Goal: Feedback & Contribution: Contribute content

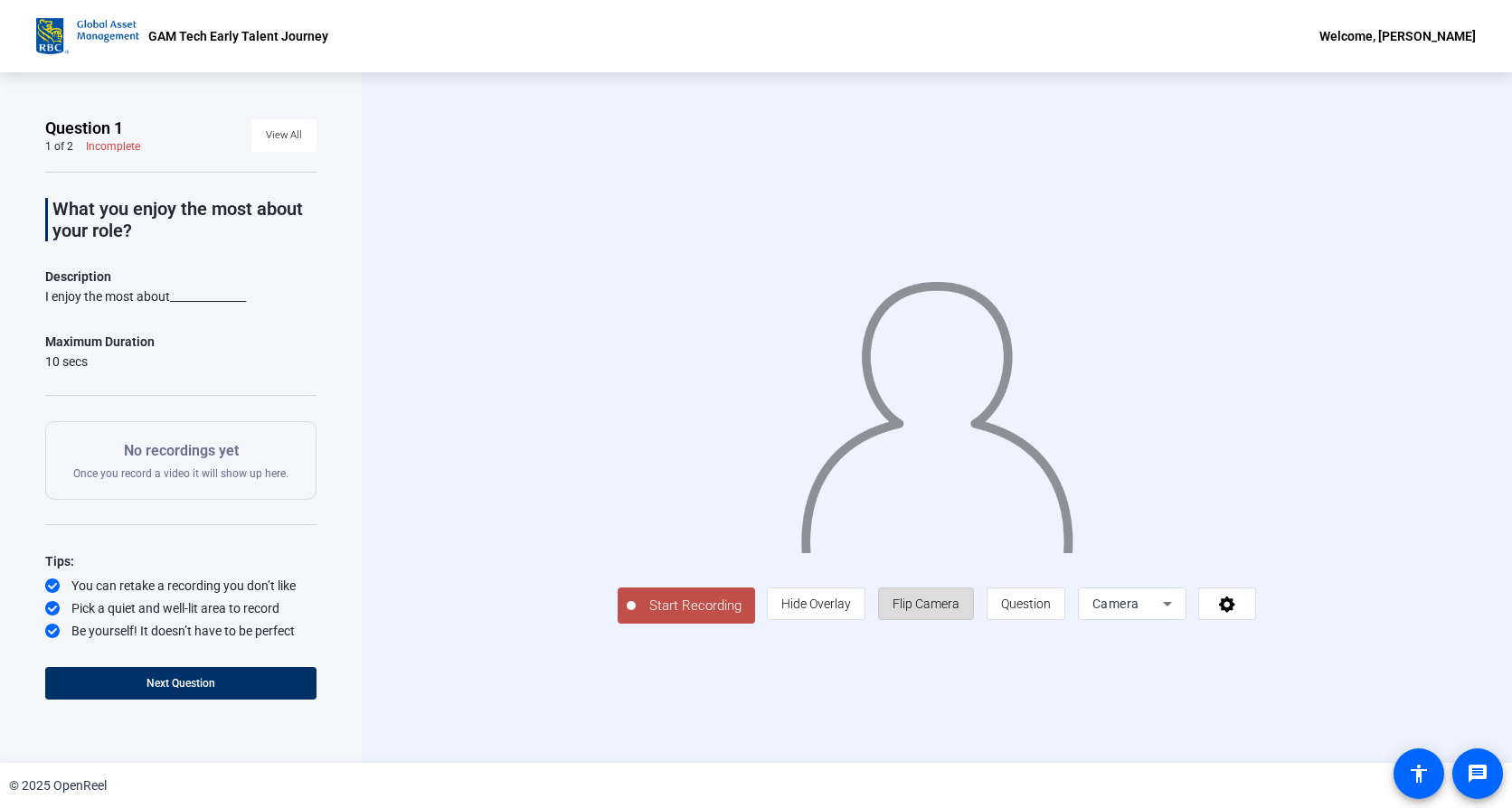
click at [916, 616] on span "Flip Camera" at bounding box center [926, 603] width 67 height 34
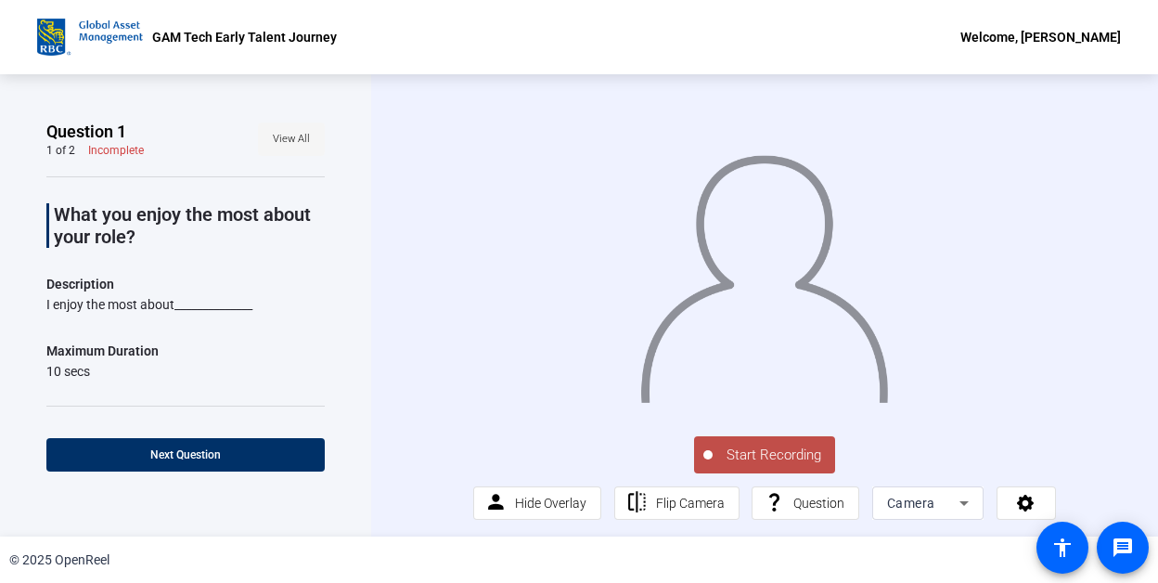
click at [280, 144] on span "View All" at bounding box center [291, 139] width 37 height 28
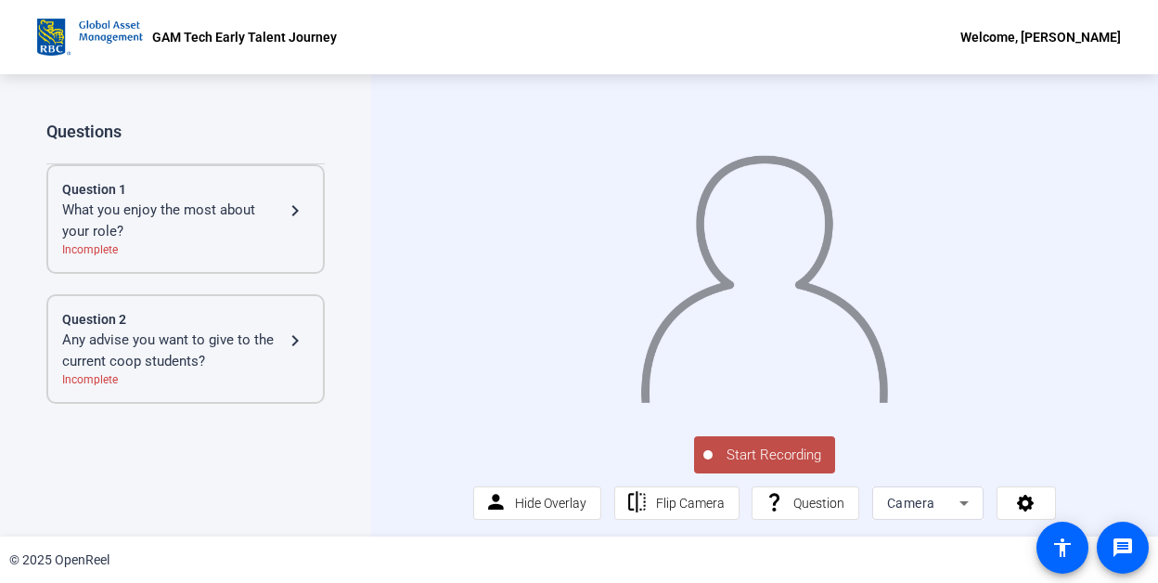
click at [242, 219] on div "What you enjoy the most about your role?" at bounding box center [173, 220] width 222 height 42
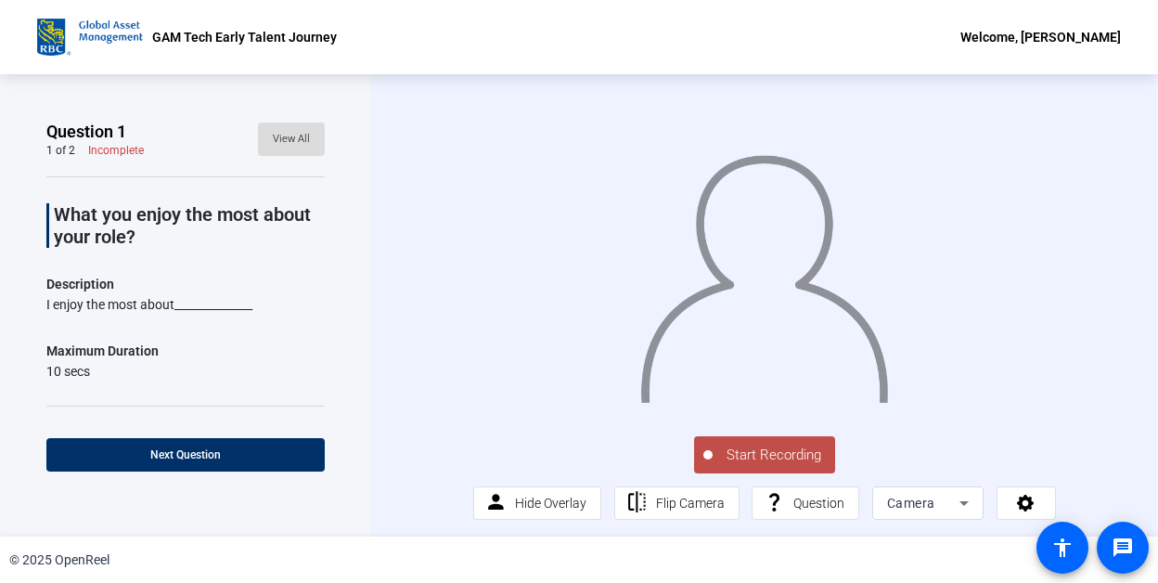
click at [285, 142] on span "View All" at bounding box center [291, 139] width 37 height 28
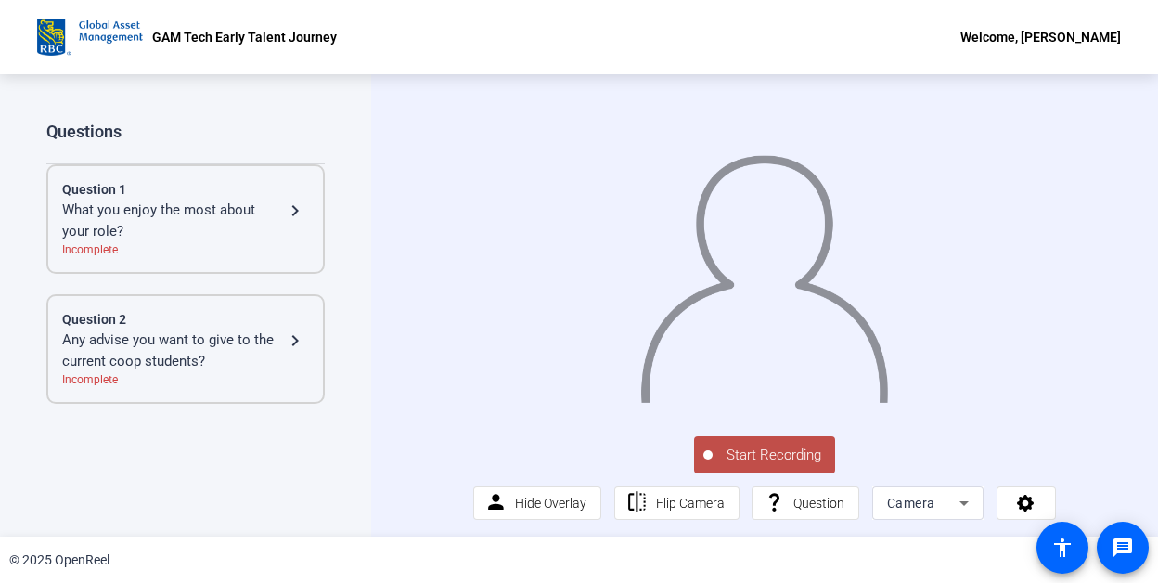
click at [226, 358] on div "Any advise you want to give to the current coop students?" at bounding box center [173, 350] width 222 height 42
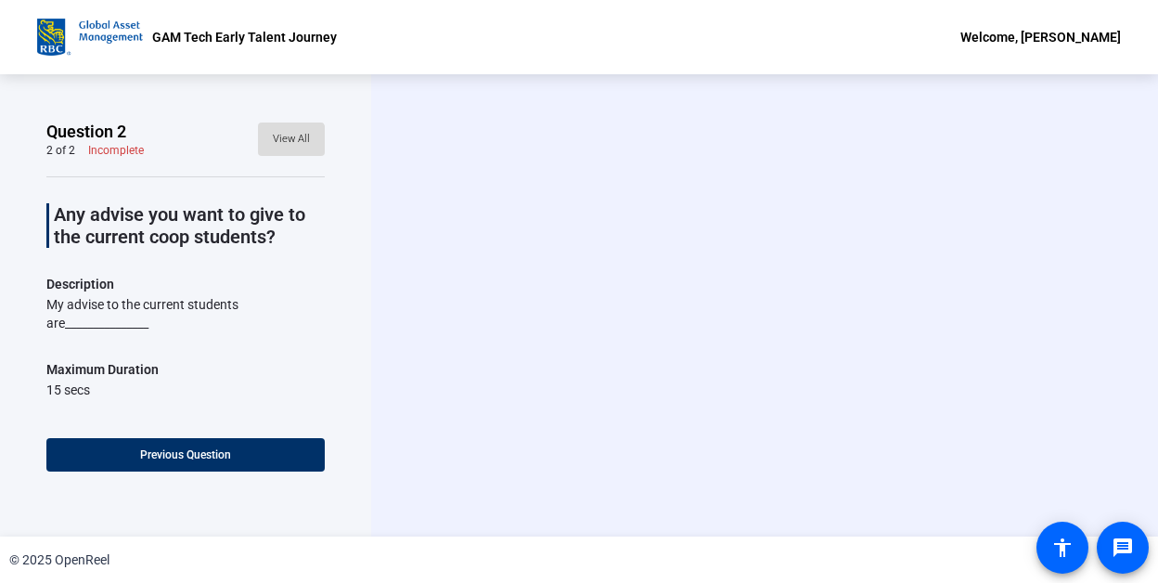
click at [280, 142] on span "View All" at bounding box center [291, 139] width 37 height 28
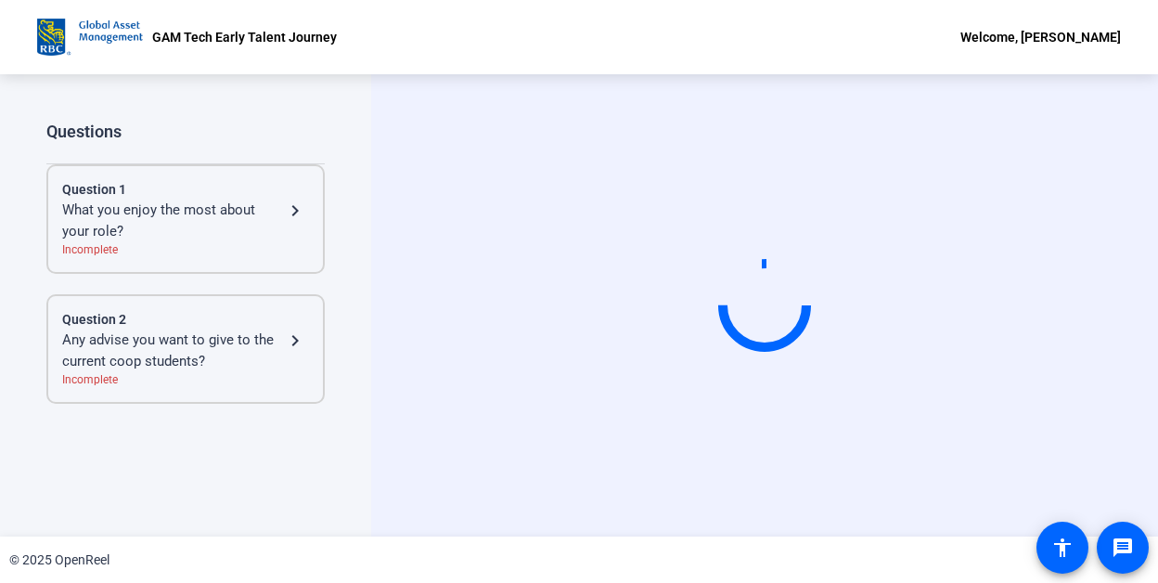
click at [185, 226] on div "What you enjoy the most about your role?" at bounding box center [173, 220] width 222 height 42
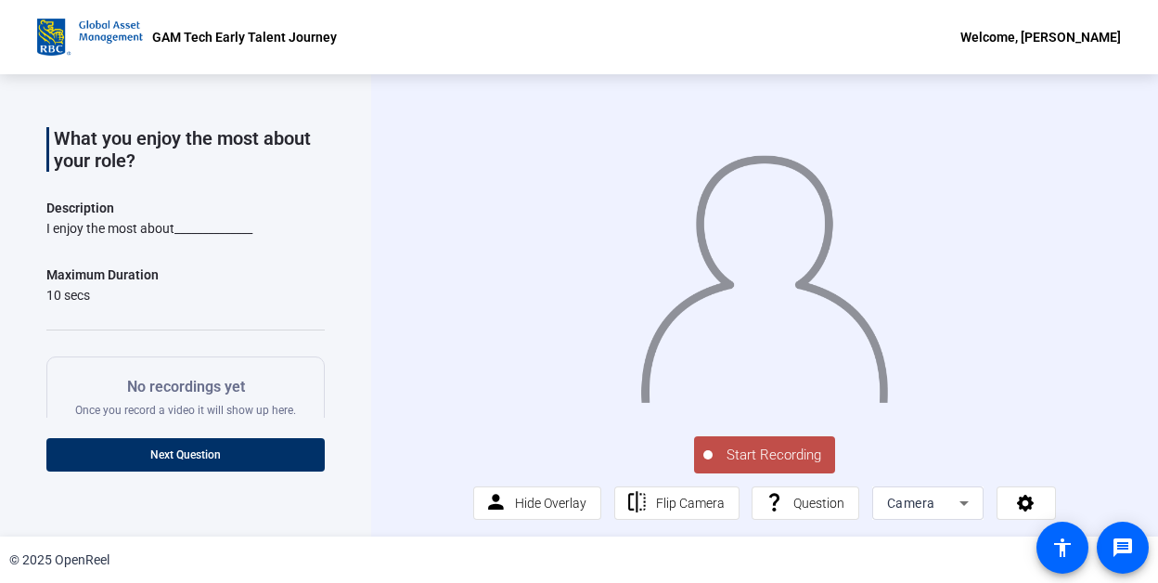
scroll to position [186, 0]
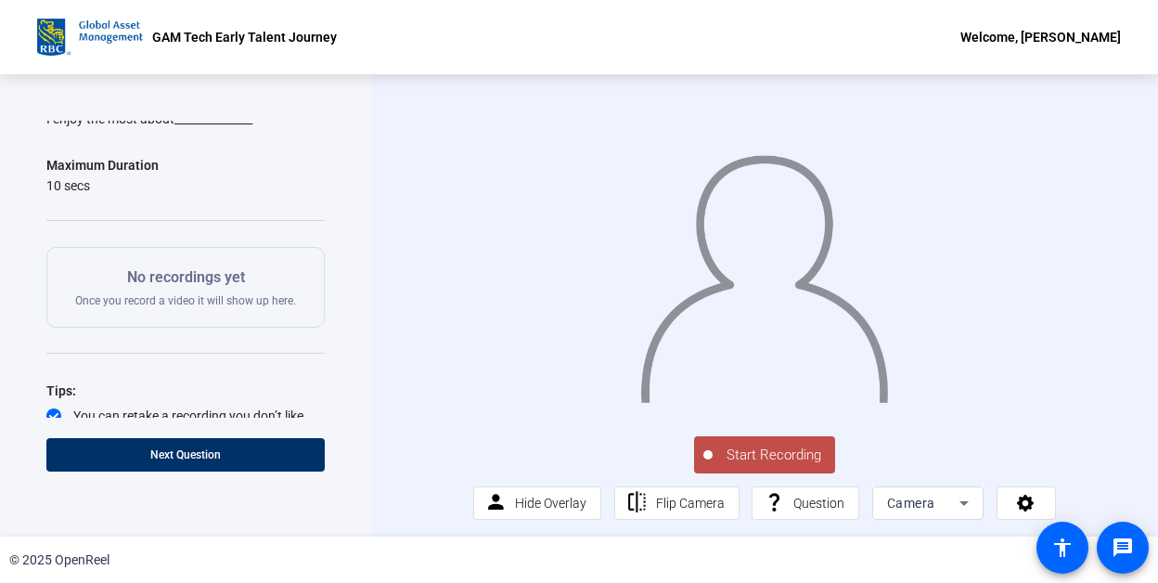
click at [769, 466] on span "Start Recording" at bounding box center [774, 454] width 122 height 21
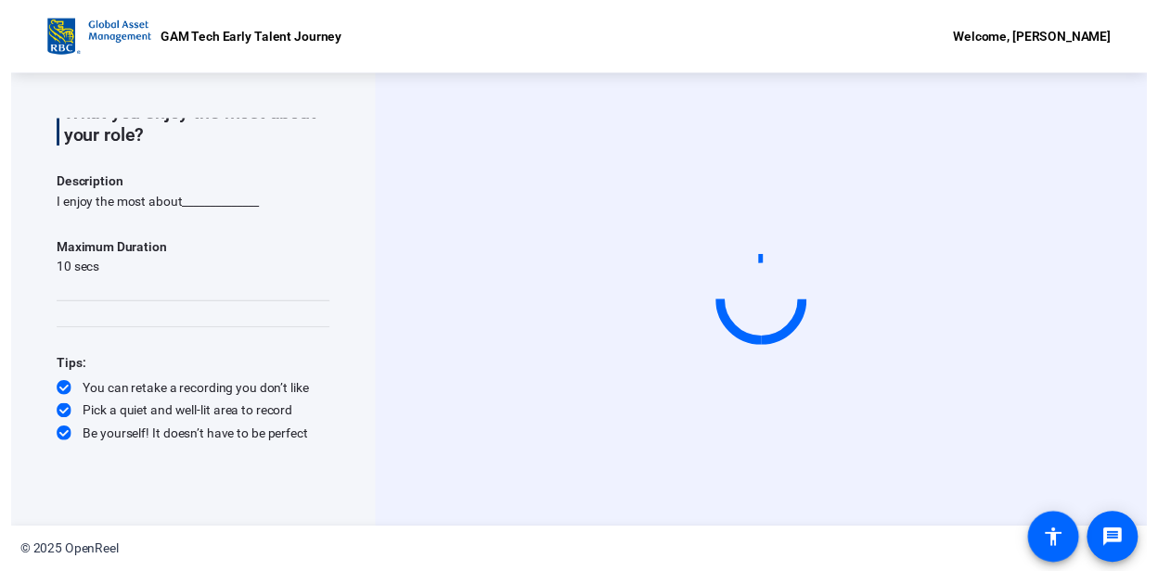
scroll to position [0, 0]
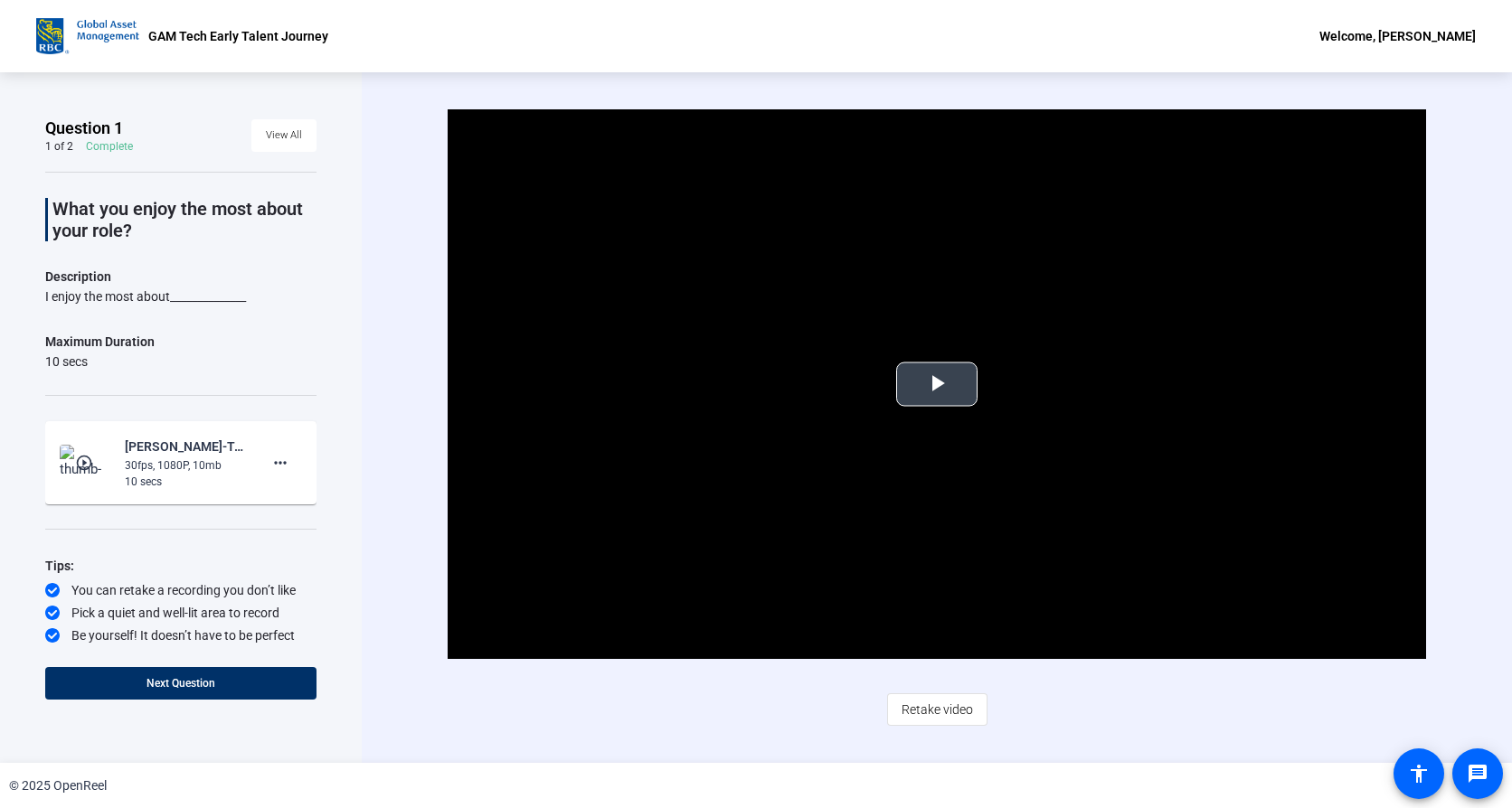
click at [937, 384] on span "Video Player" at bounding box center [937, 384] width 0 height 0
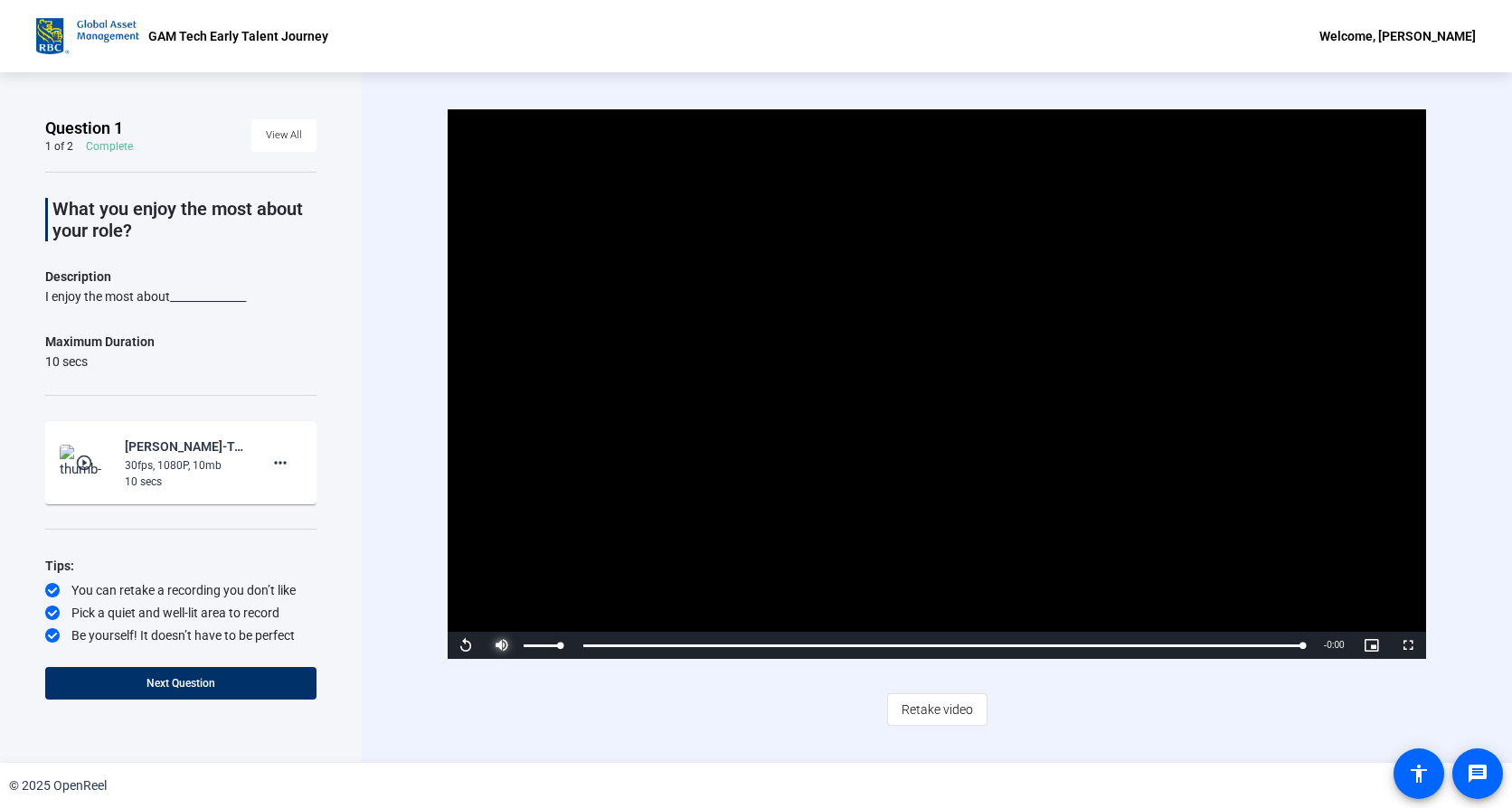
click at [496, 645] on span "Video Player" at bounding box center [501, 645] width 36 height 0
click at [501, 645] on span "Video Player" at bounding box center [501, 645] width 36 height 0
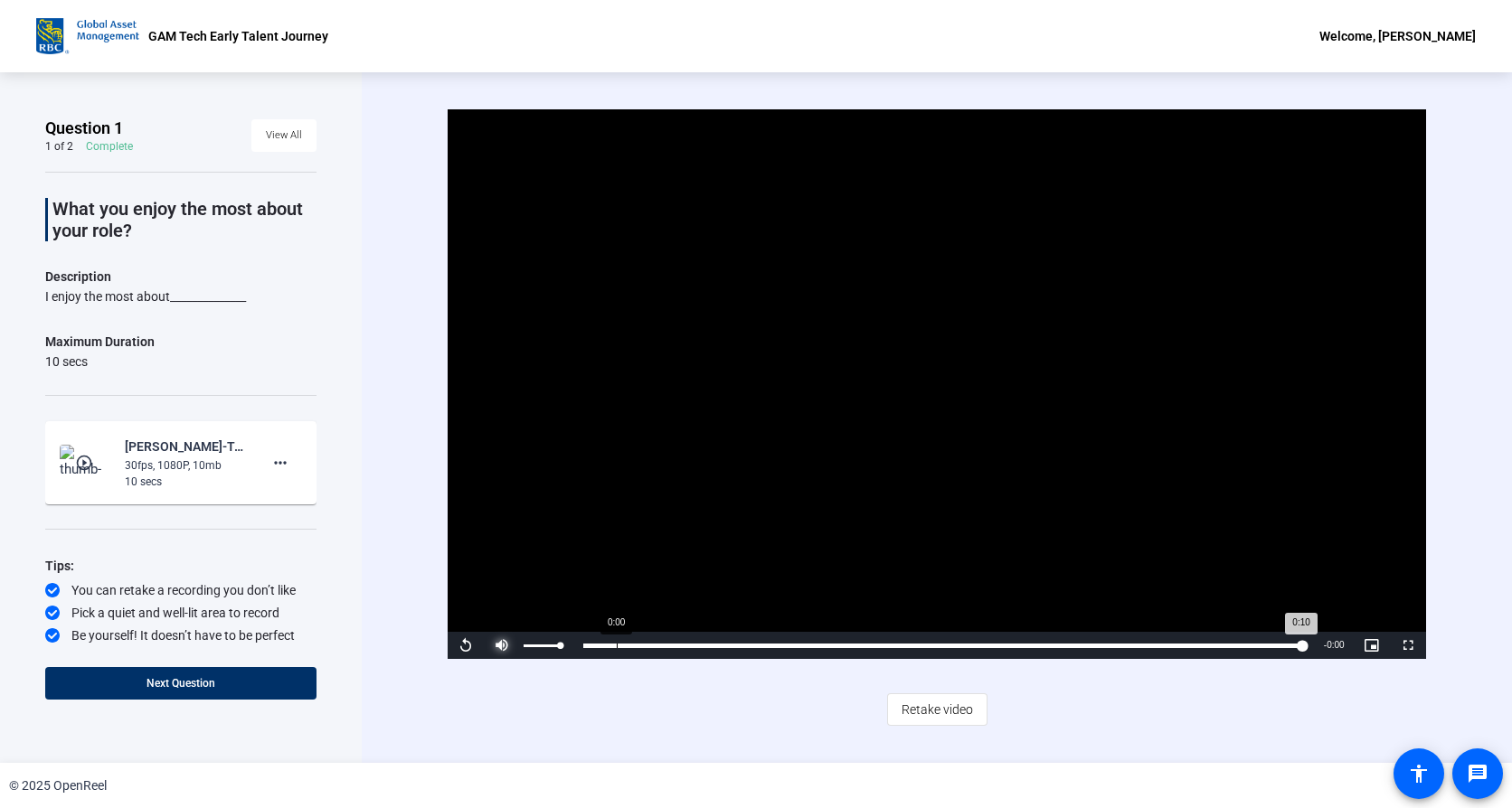
drag, startPoint x: 562, startPoint y: 644, endPoint x: 618, endPoint y: 645, distance: 56.0
click at [618, 645] on div "Replay Mute 100% Current Time 0:10 / Duration 0:10 Loaded : 100.00% 0:00 0:10 S…" at bounding box center [936, 645] width 978 height 27
drag, startPoint x: 562, startPoint y: 645, endPoint x: 582, endPoint y: 644, distance: 20.0
click at [582, 644] on div "Replay Mute 100% Current Time 0:10 / Duration 0:10 Loaded : 100.00% 0:00 0:10 S…" at bounding box center [936, 645] width 978 height 27
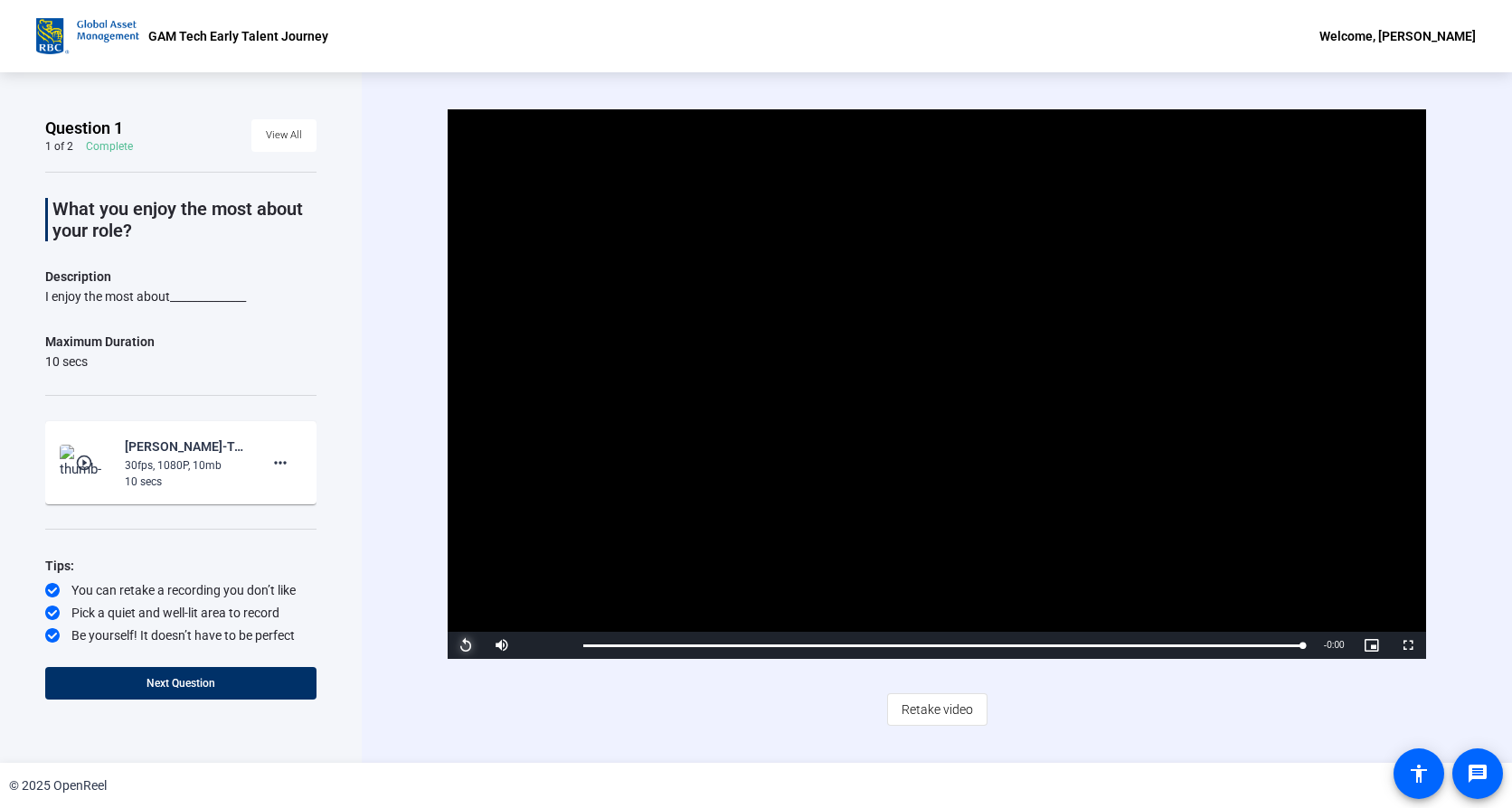
click at [469, 645] on span "Video Player" at bounding box center [465, 645] width 36 height 0
click at [283, 457] on mat-icon "more_horiz" at bounding box center [280, 463] width 21 height 21
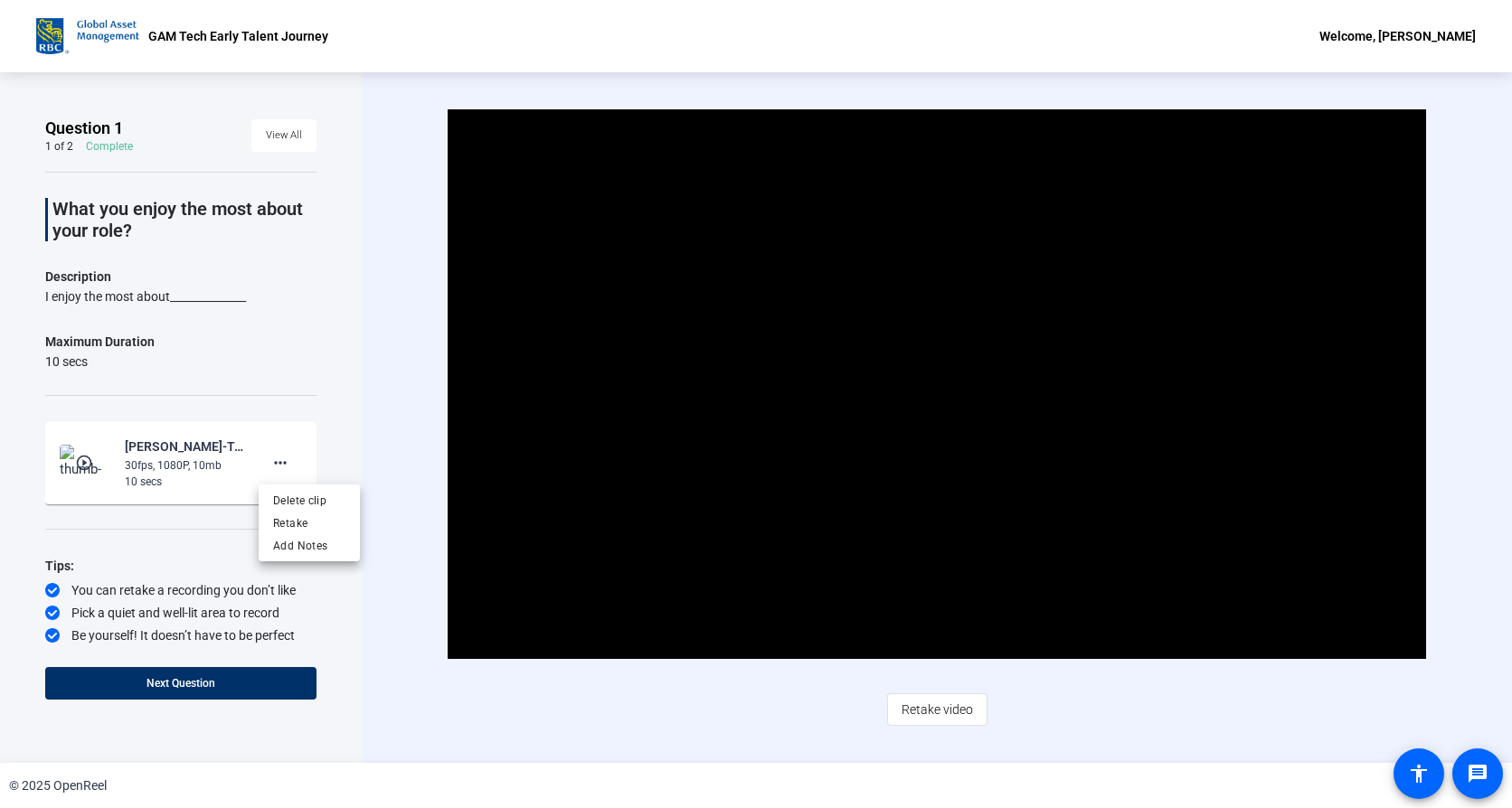
click at [386, 415] on div at bounding box center [756, 404] width 1512 height 808
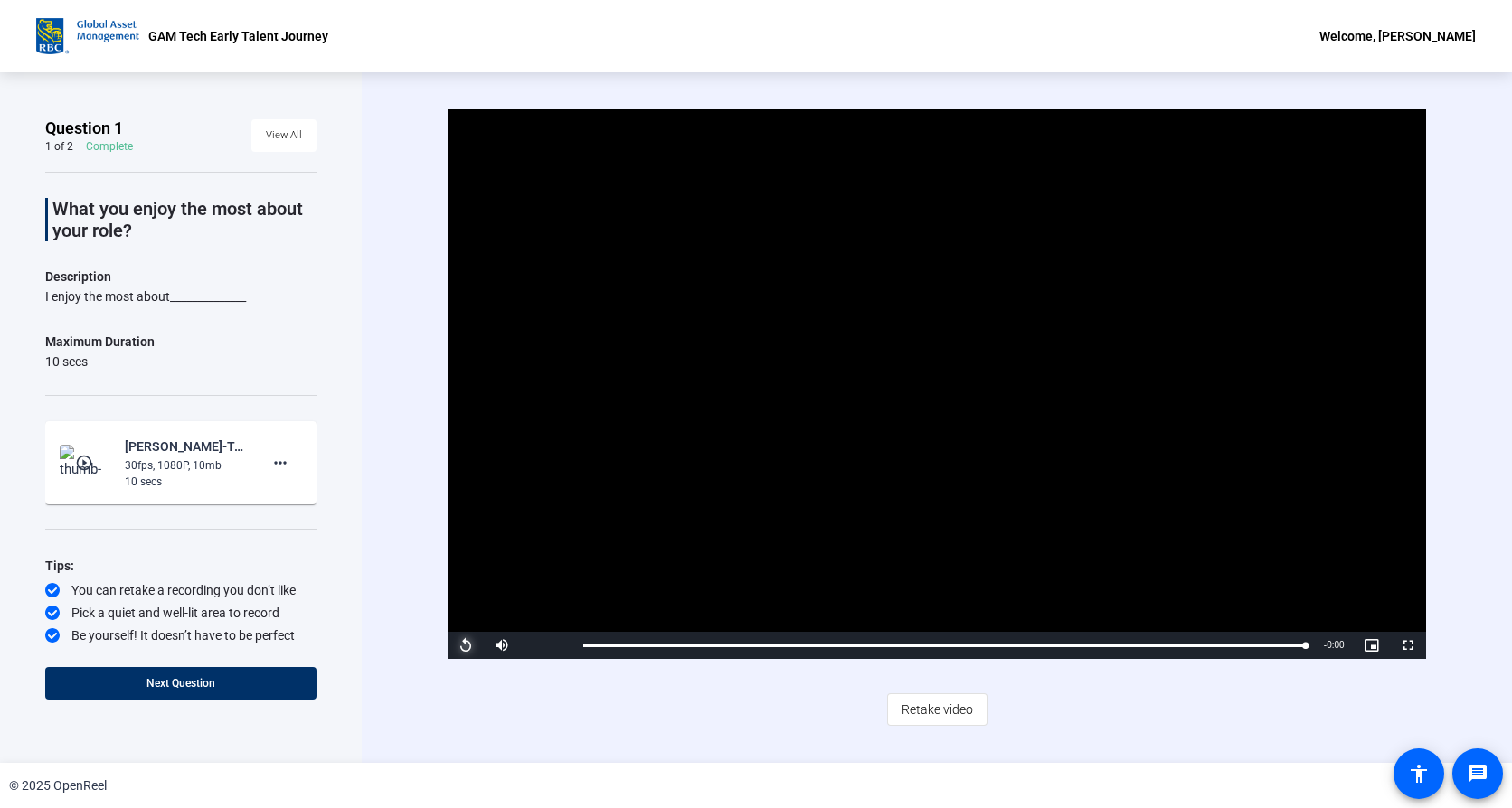
click at [464, 645] on span "Video Player" at bounding box center [465, 645] width 36 height 0
click at [286, 465] on mat-icon "more_horiz" at bounding box center [280, 463] width 21 height 21
drag, startPoint x: 320, startPoint y: 521, endPoint x: 311, endPoint y: 499, distance: 23.8
click at [311, 499] on div "Delete clip Retake Add Notes" at bounding box center [309, 523] width 101 height 68
click at [311, 499] on mat-card-content "play_circle_outline Michelle Cheng-Tech town hall 2025-GAM Tech Early Talent Jo…" at bounding box center [180, 462] width 271 height 83
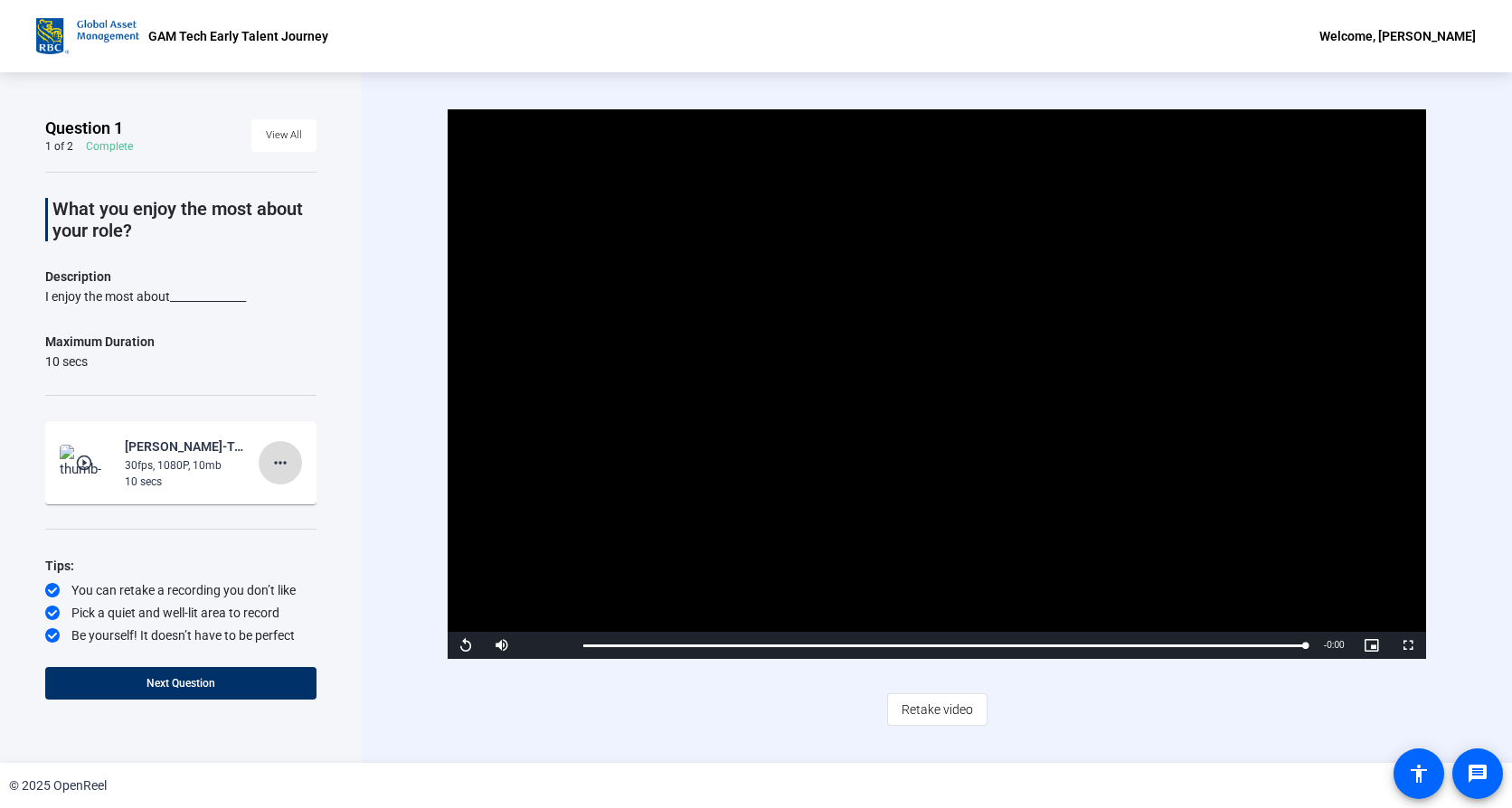
click at [286, 460] on mat-icon "more_horiz" at bounding box center [280, 463] width 21 height 21
click at [317, 502] on span "Delete clip" at bounding box center [309, 500] width 72 height 21
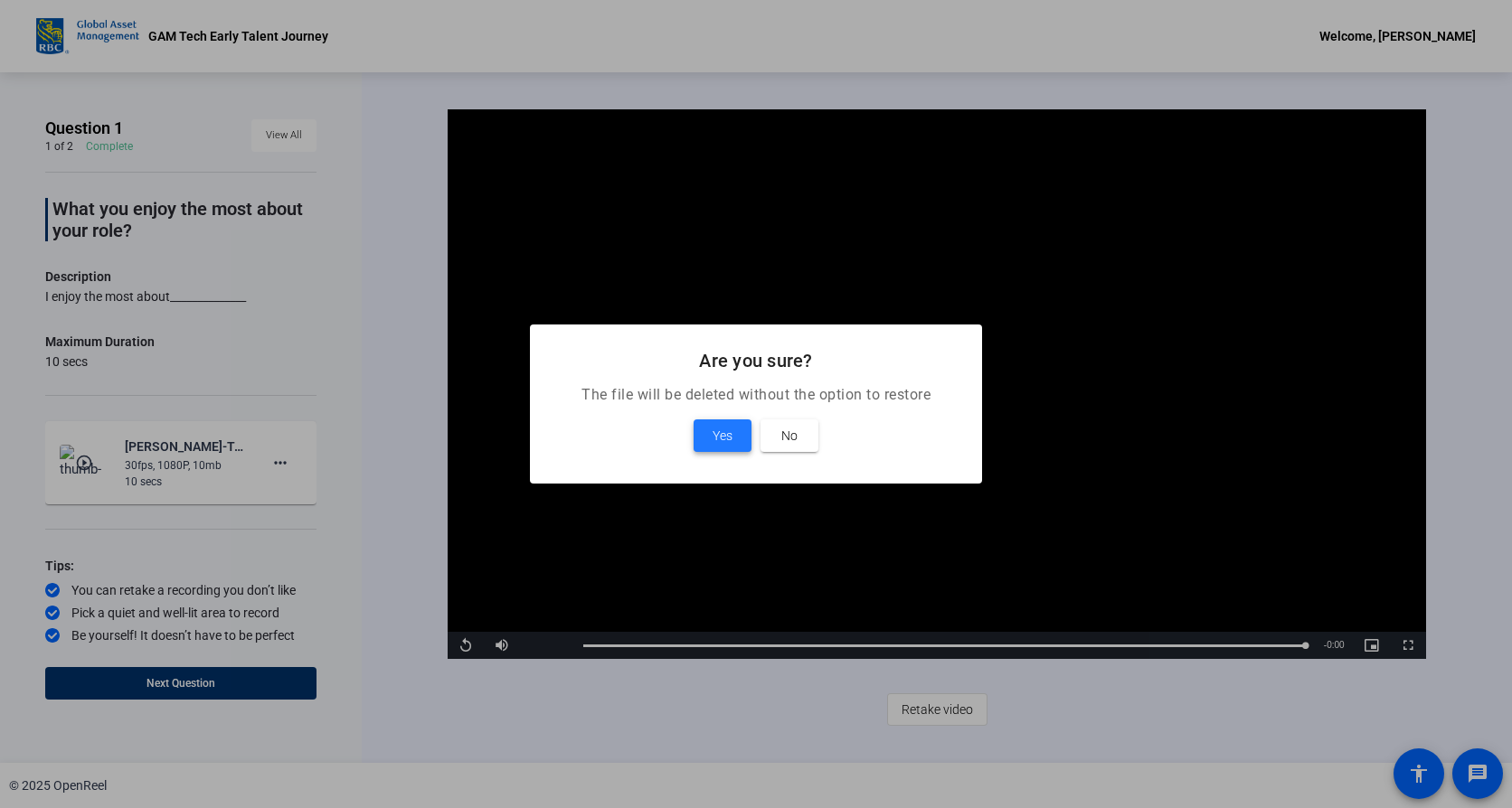
click at [726, 432] on span "Yes" at bounding box center [722, 436] width 19 height 21
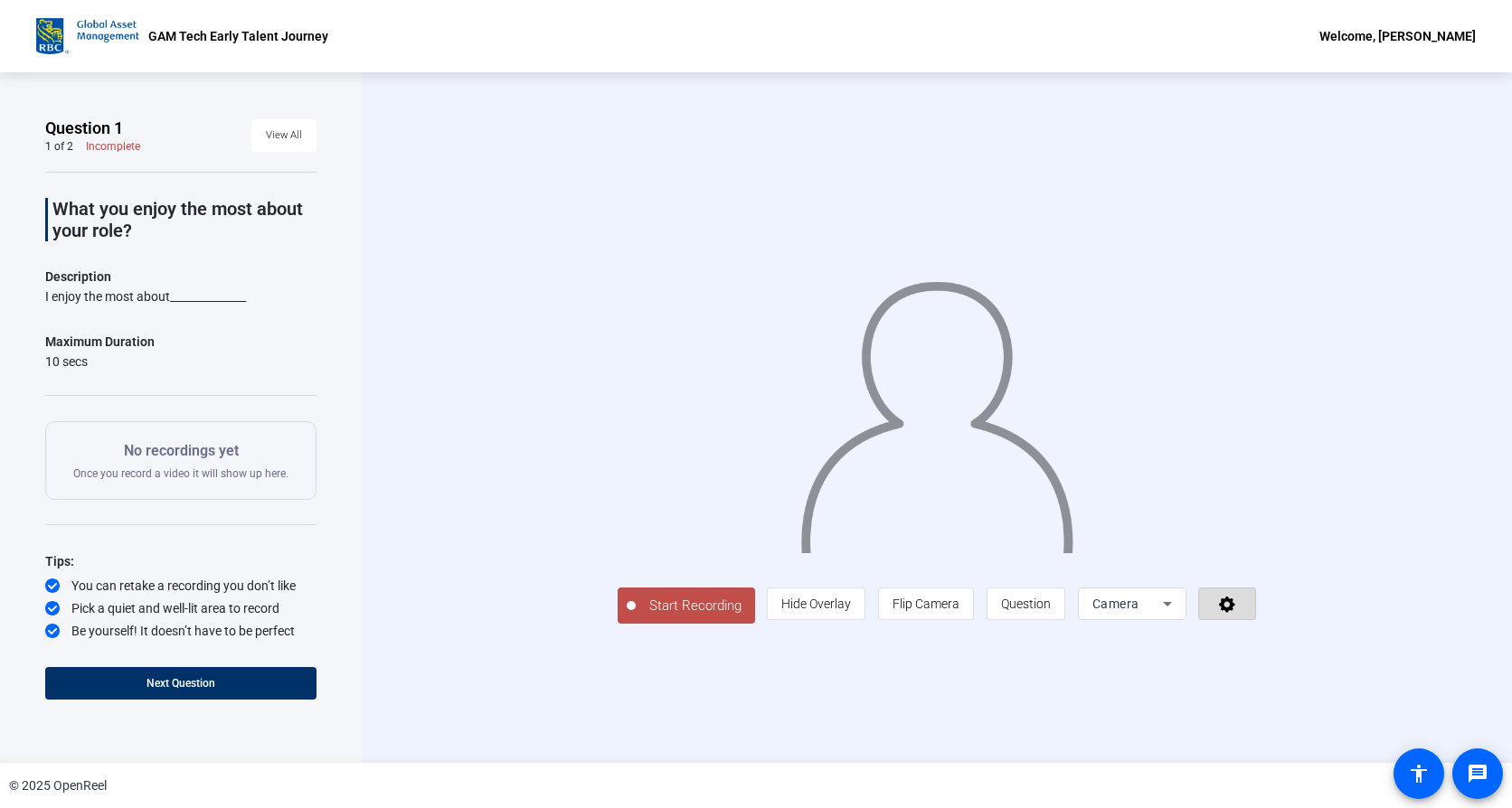
click at [1256, 626] on span at bounding box center [1227, 603] width 57 height 44
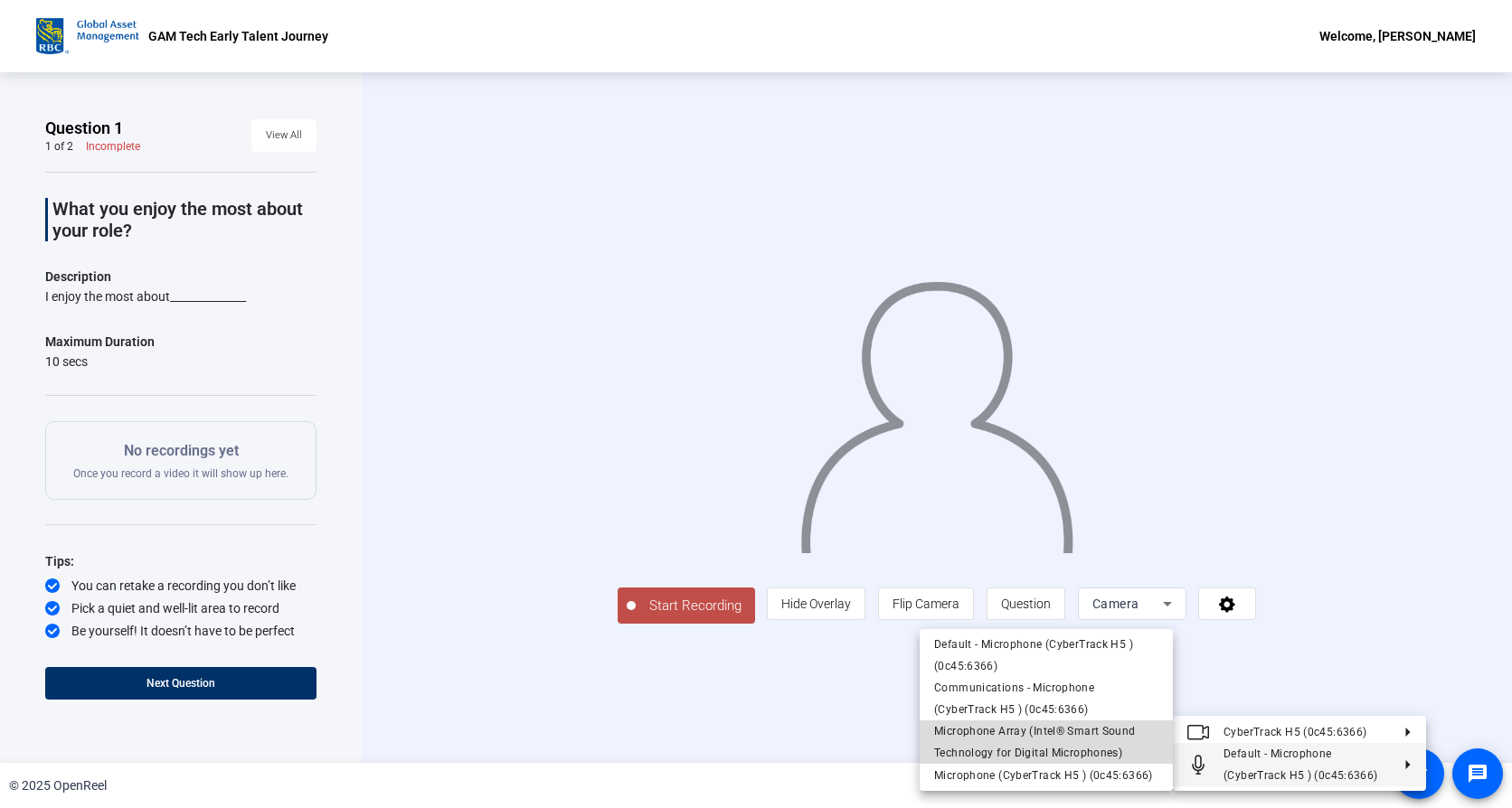
click at [1051, 732] on span "Microphone Array (Intel® Smart Sound Technology for Digital Microphones)" at bounding box center [1034, 742] width 202 height 34
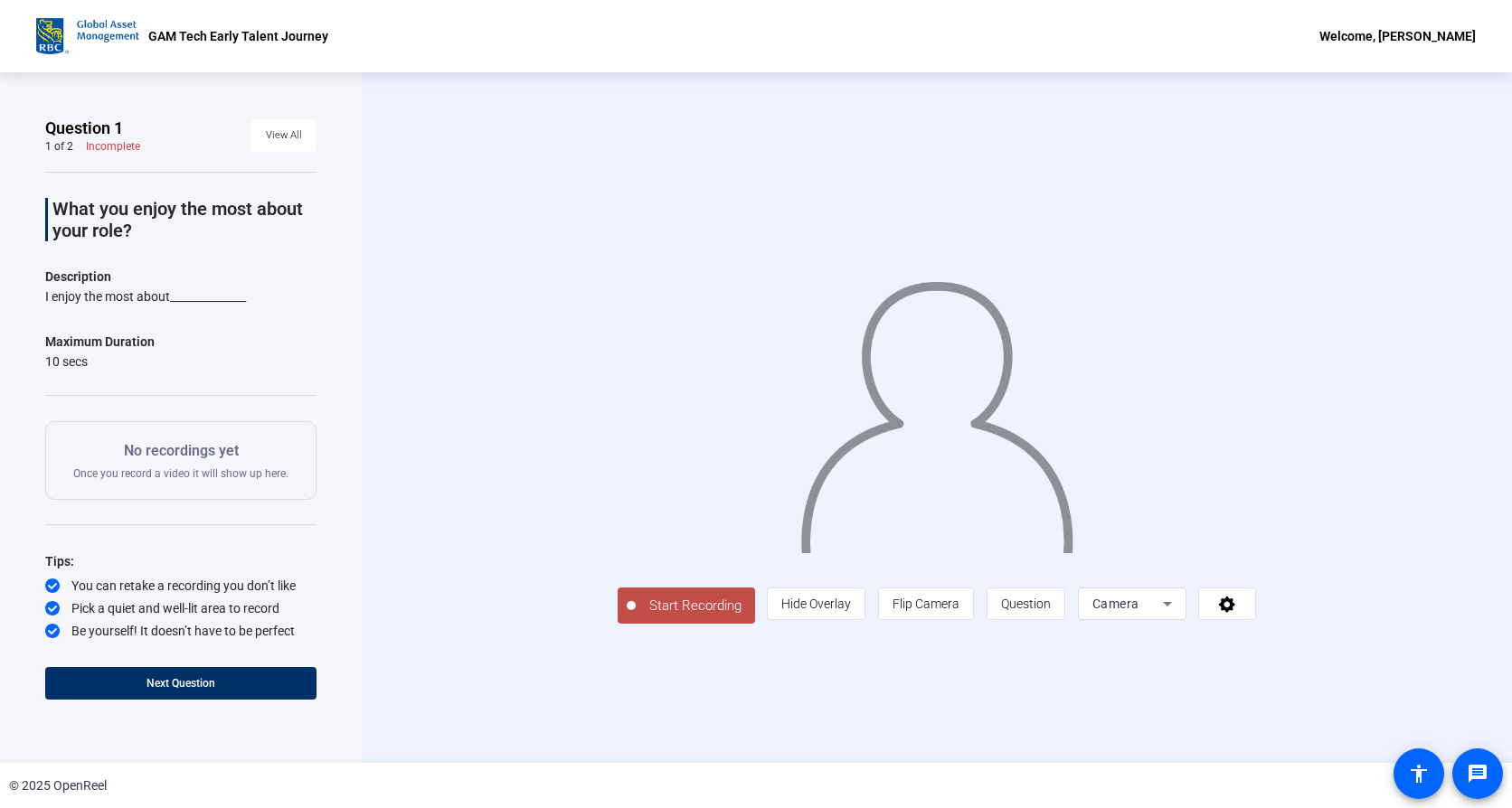
click at [636, 617] on span "Start Recording" at bounding box center [695, 605] width 119 height 20
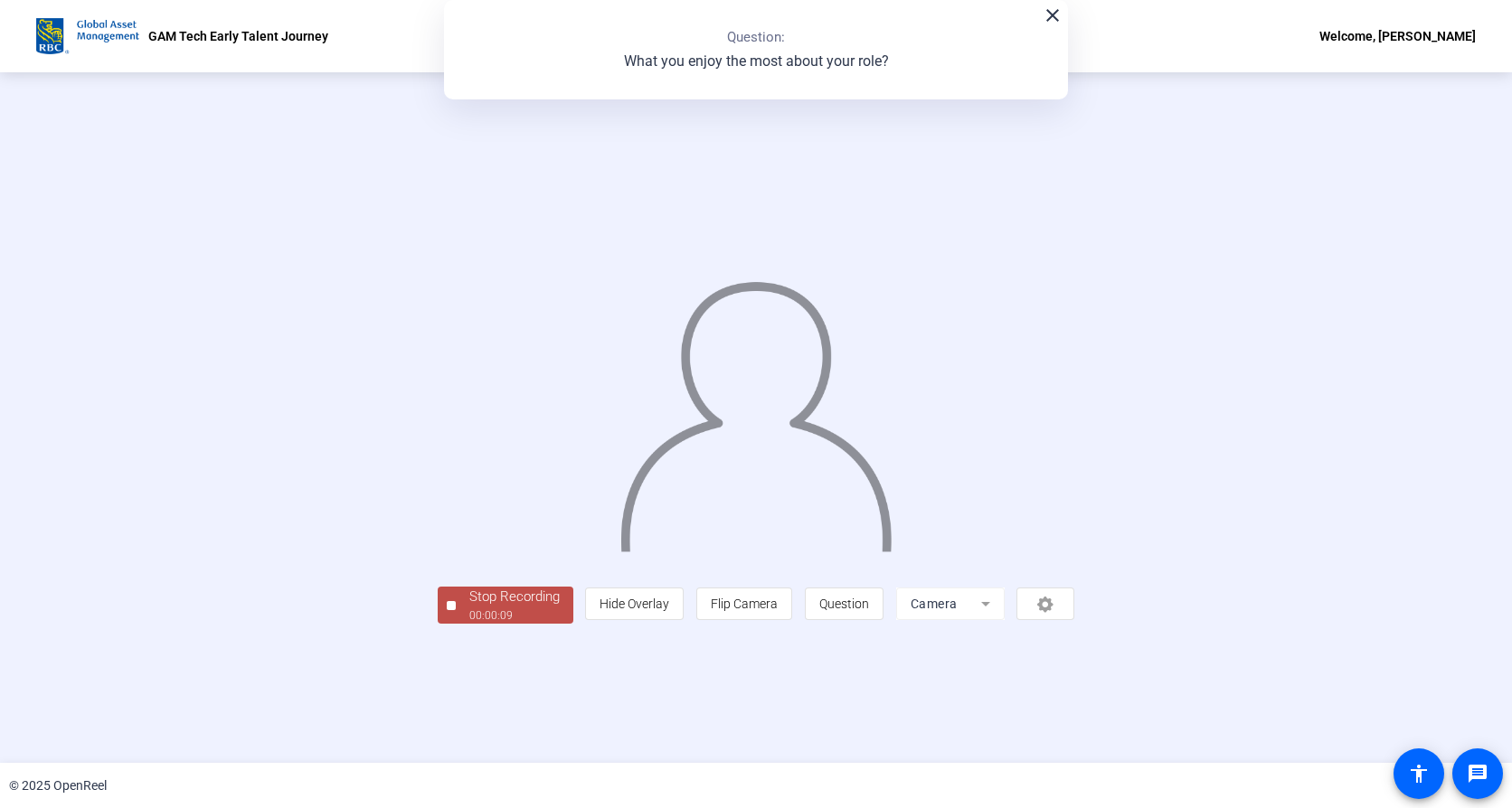
click at [0, 0] on div "Question 1 1 of 2 Complete View All What you enjoy the most about your role? De…" at bounding box center [0, 0] width 0 height 0
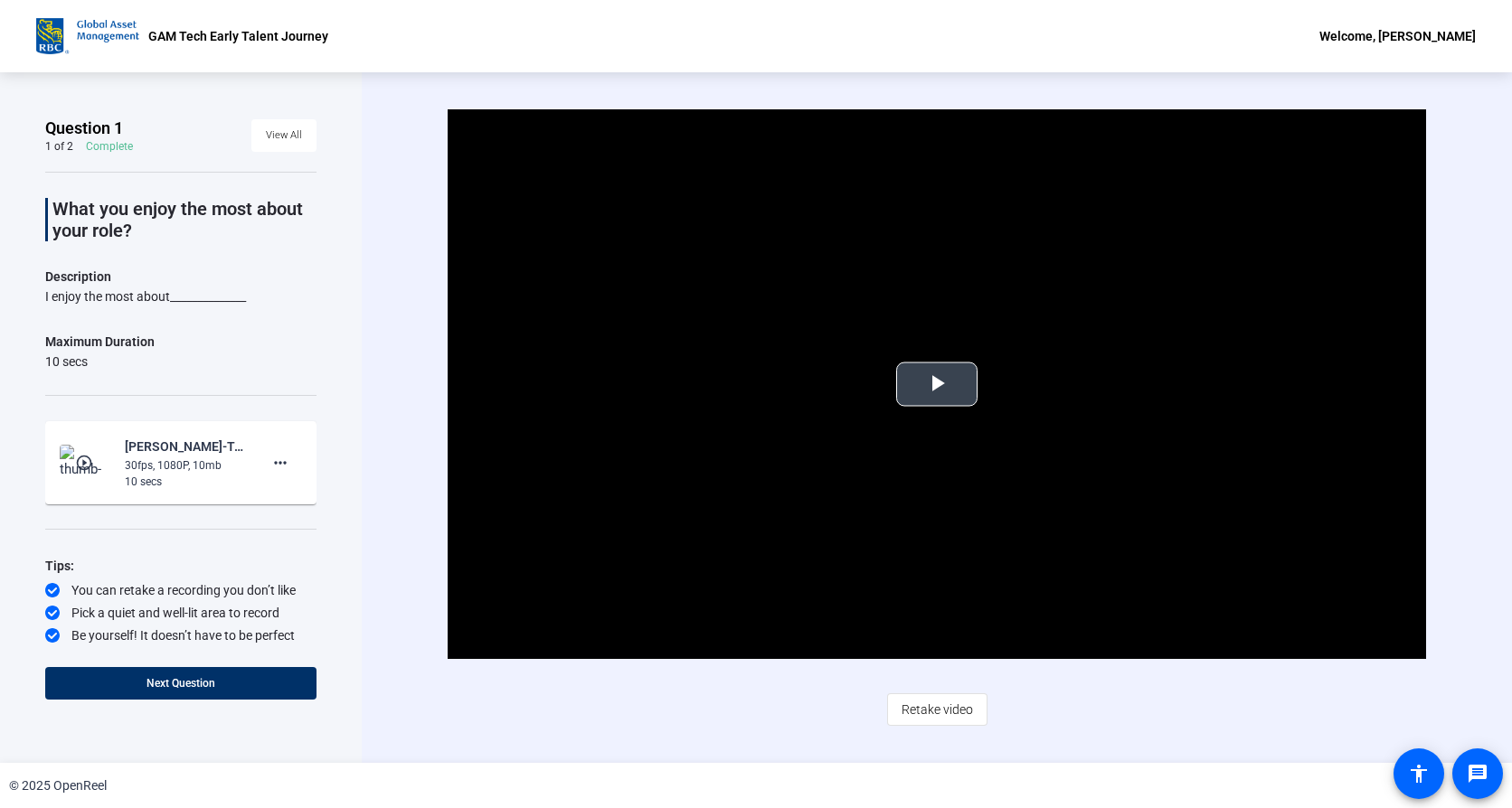
click at [937, 384] on span "Video Player" at bounding box center [937, 384] width 0 height 0
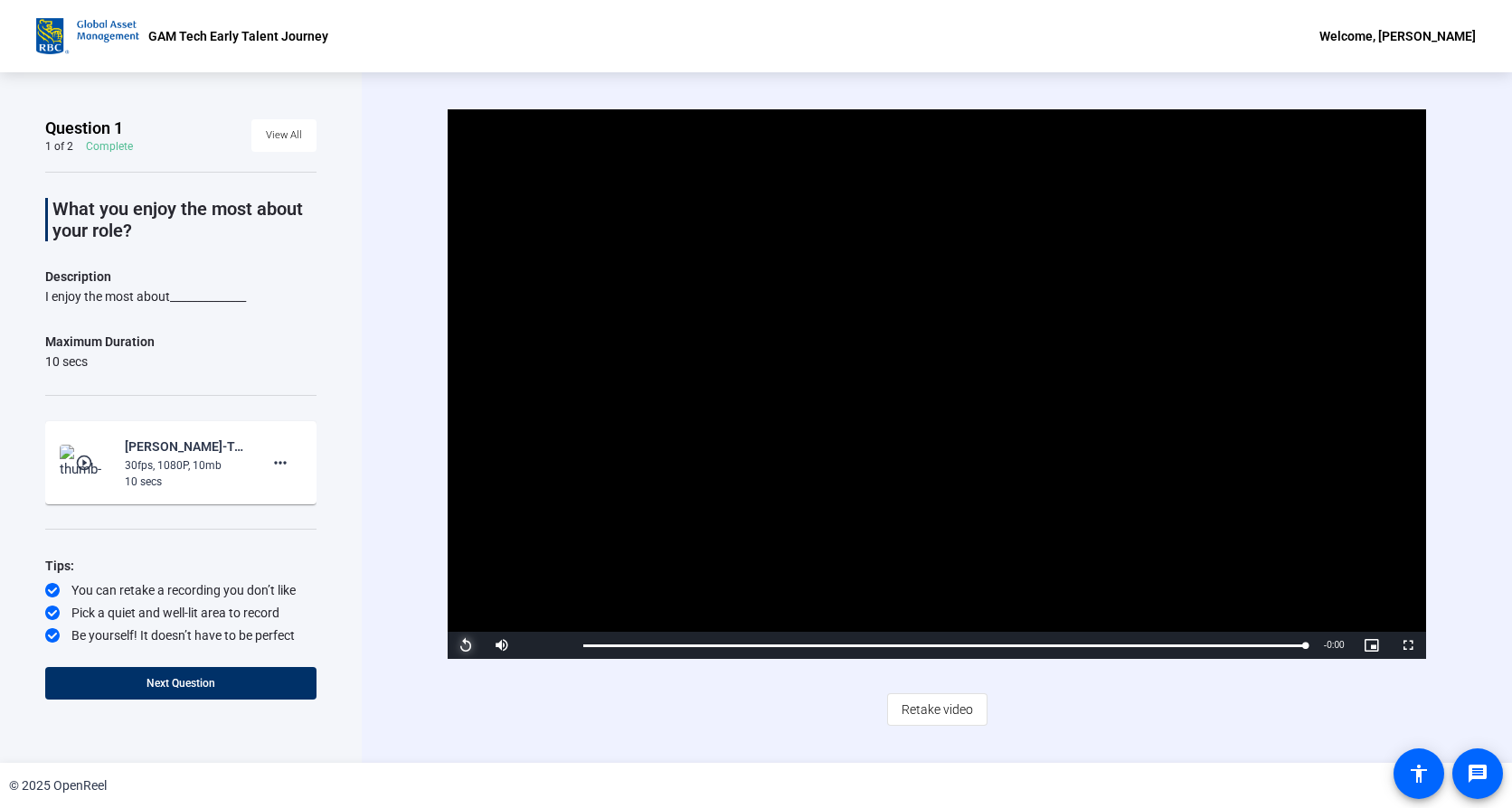
click at [459, 645] on span "Video Player" at bounding box center [465, 645] width 36 height 0
click at [922, 718] on span "Retake video" at bounding box center [937, 710] width 71 height 34
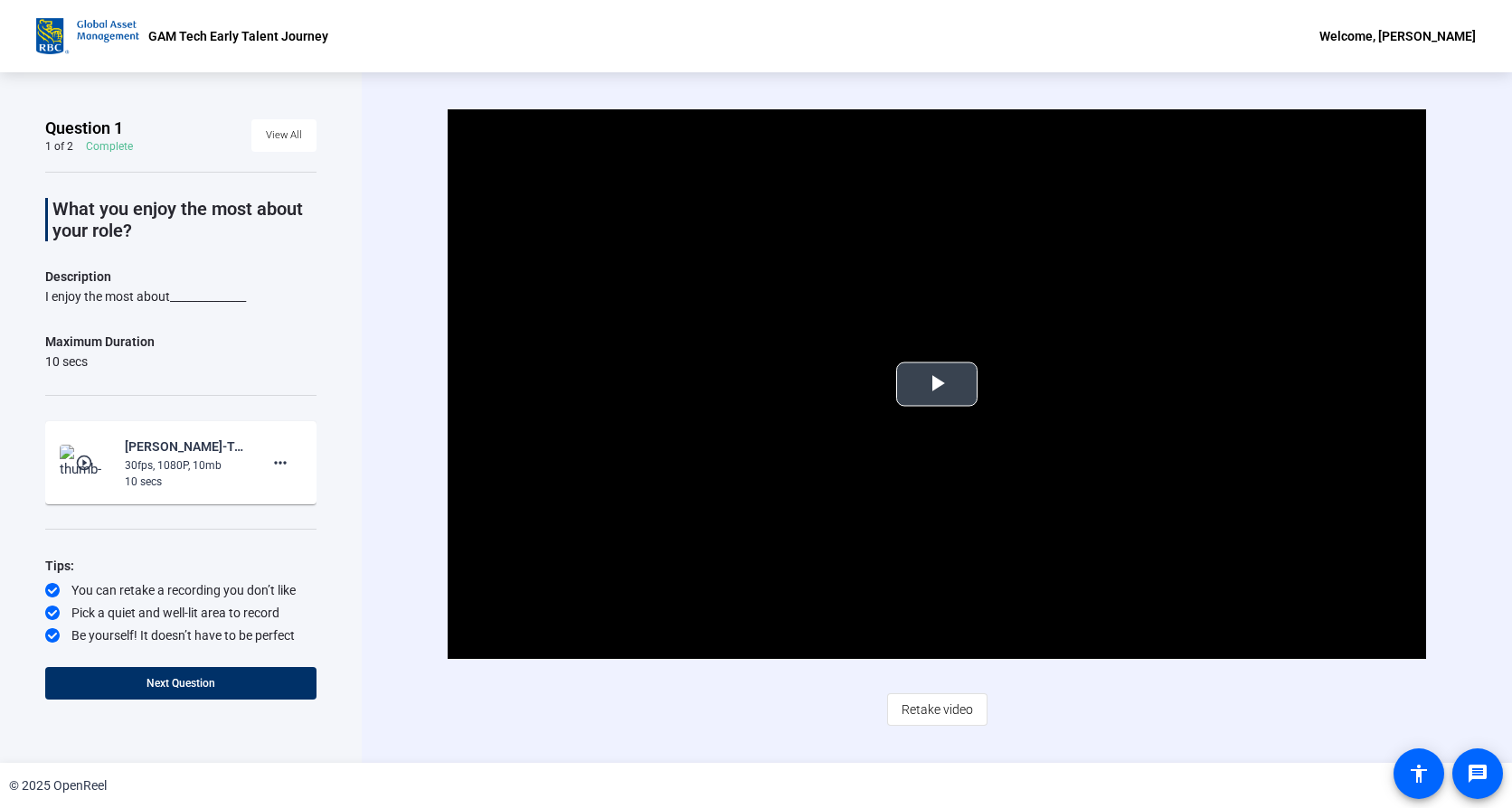
click at [937, 384] on span "Video Player" at bounding box center [937, 384] width 0 height 0
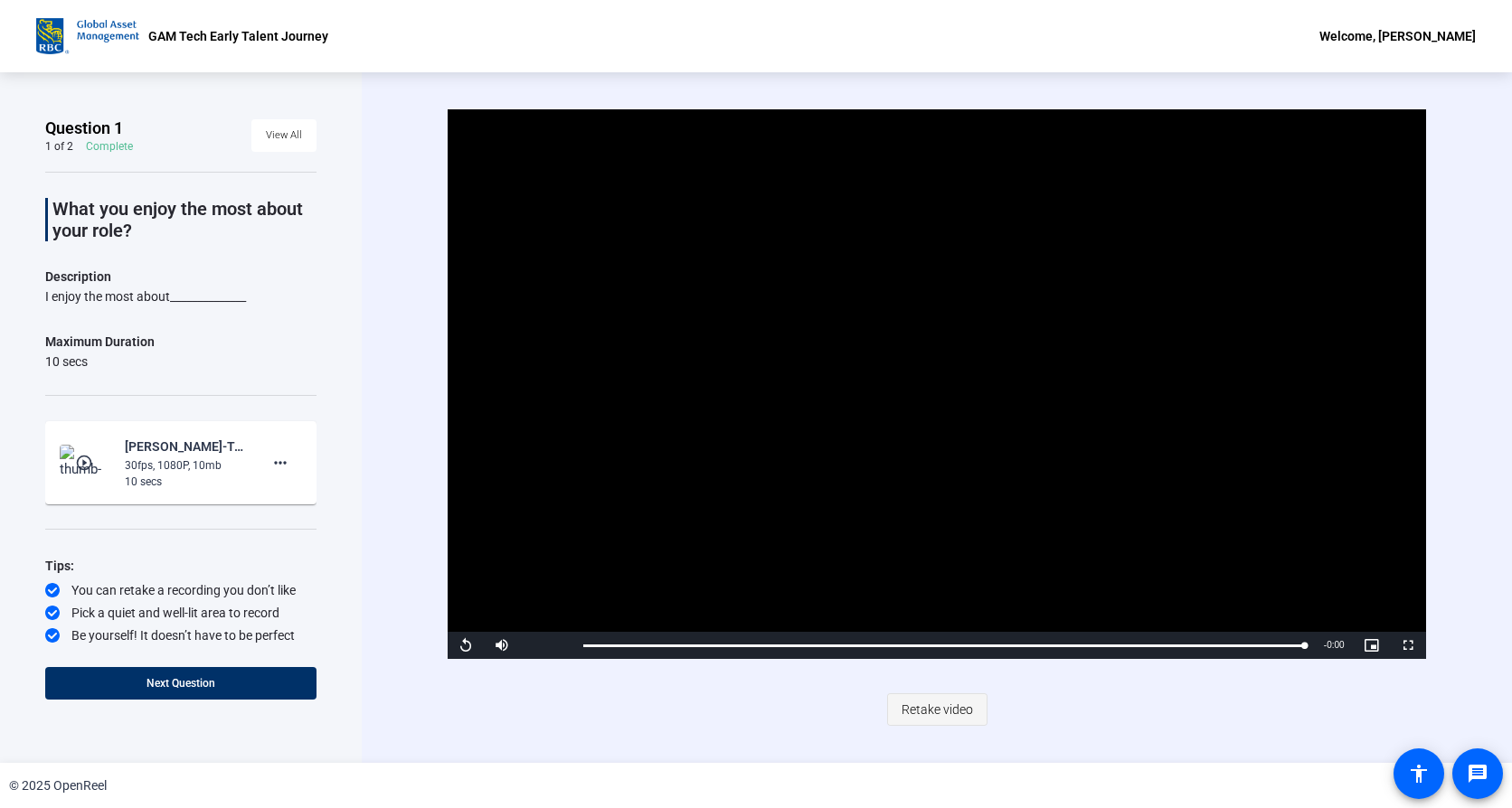
click at [924, 707] on span "Retake video" at bounding box center [937, 710] width 71 height 34
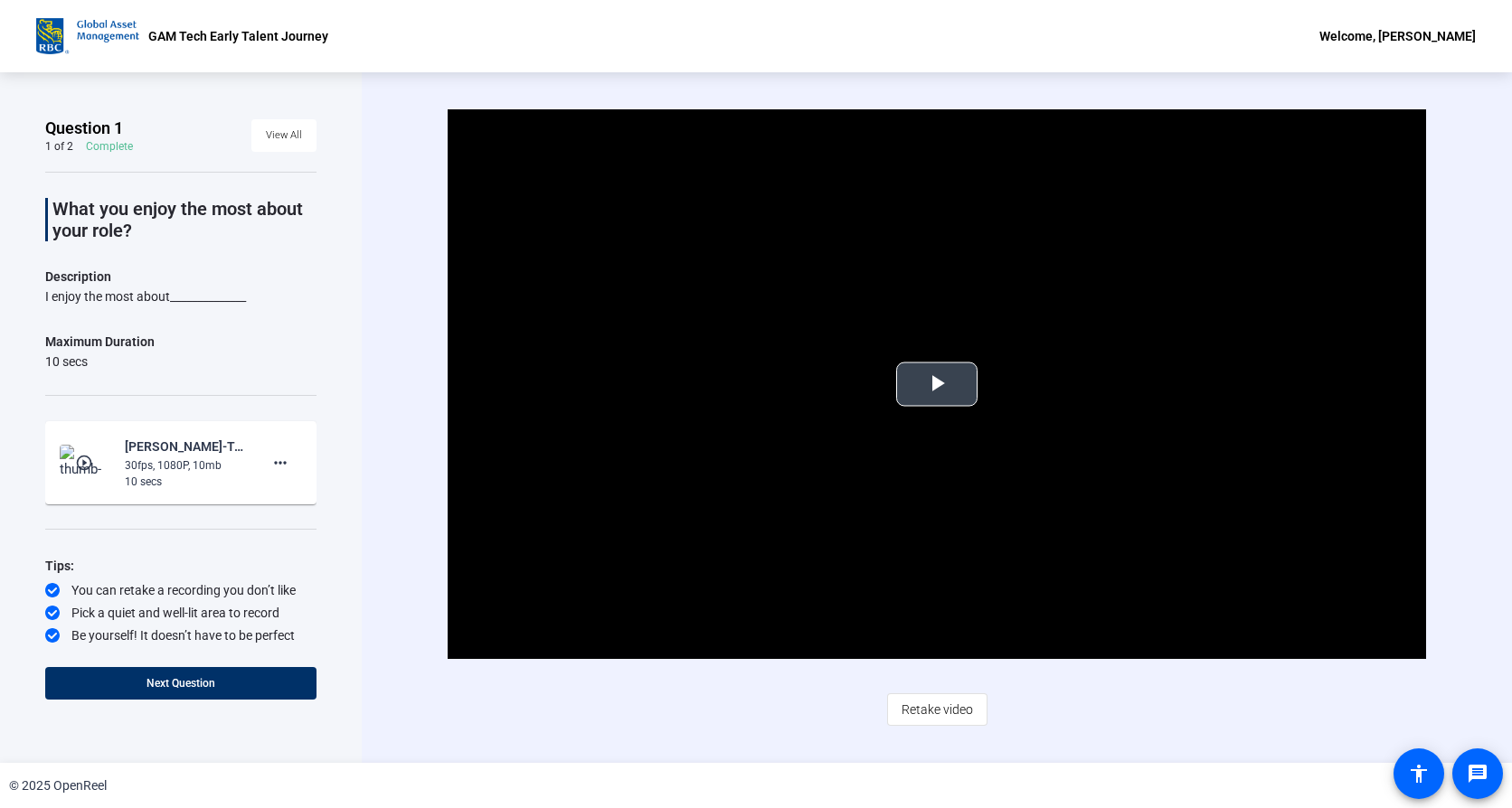
click at [937, 384] on span "Video Player" at bounding box center [937, 384] width 0 height 0
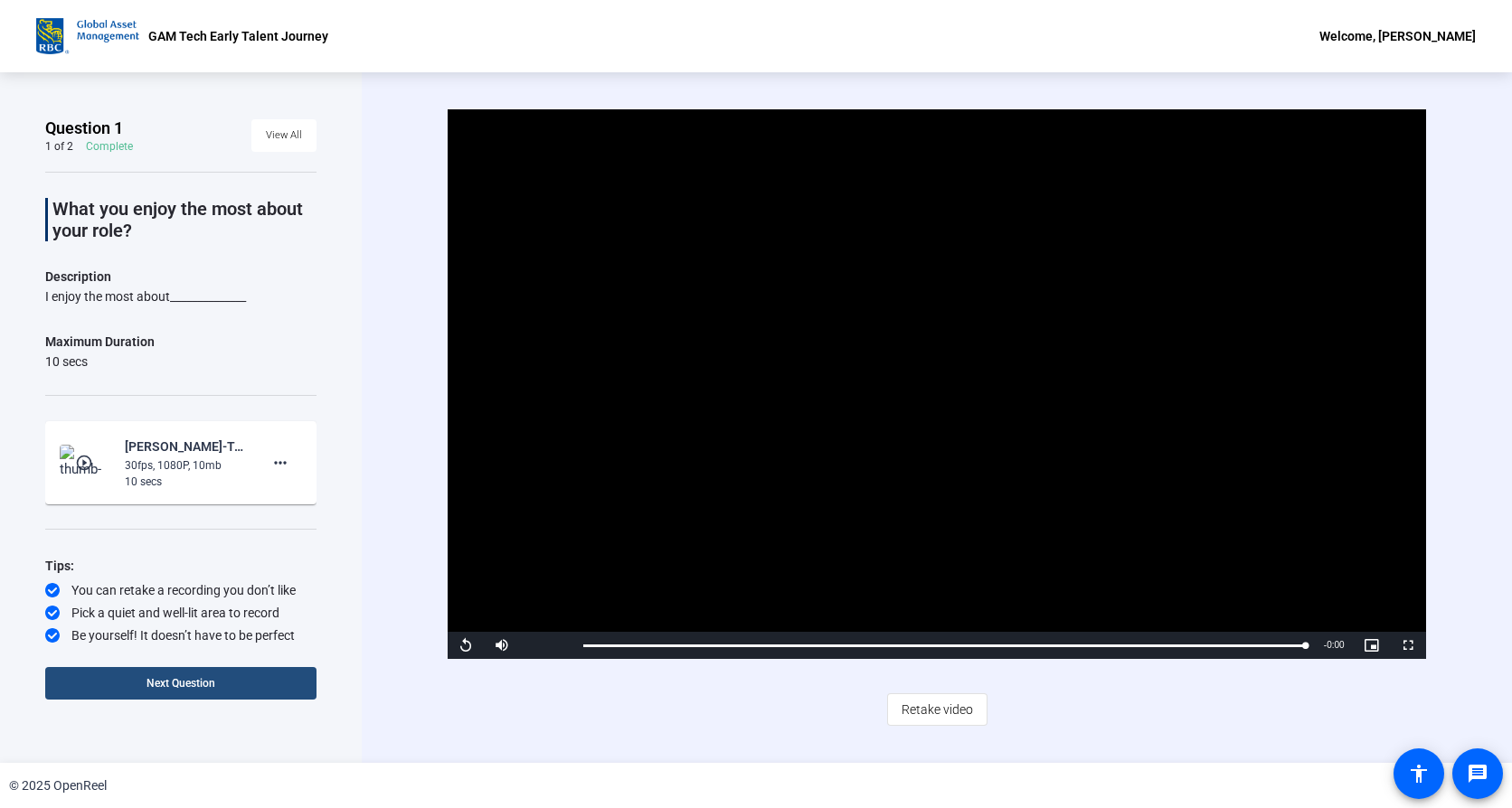
click at [240, 685] on span at bounding box center [180, 683] width 271 height 44
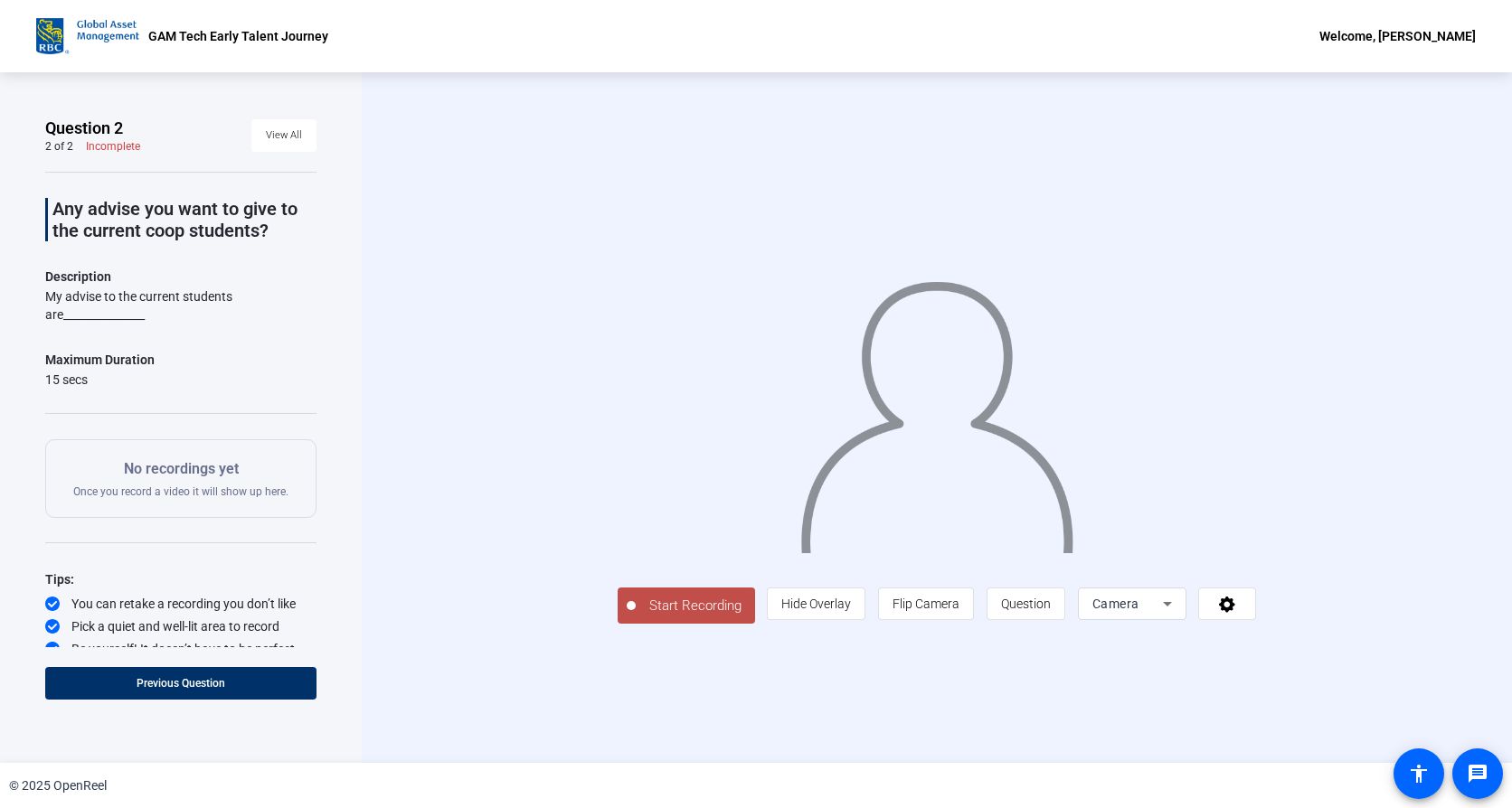
click at [618, 624] on button "Start Recording" at bounding box center [686, 605] width 137 height 36
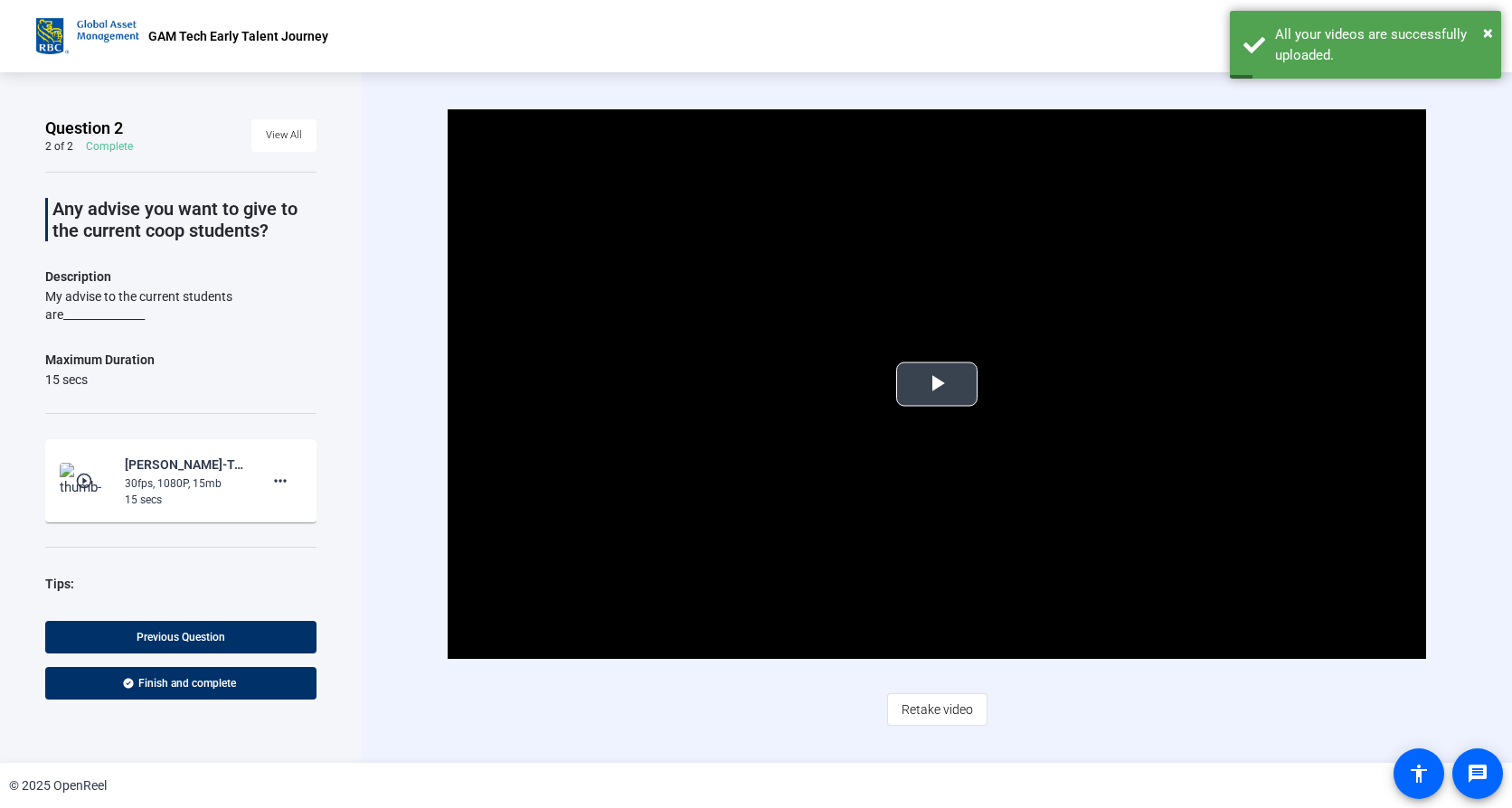
click at [937, 384] on span "Video Player" at bounding box center [937, 384] width 0 height 0
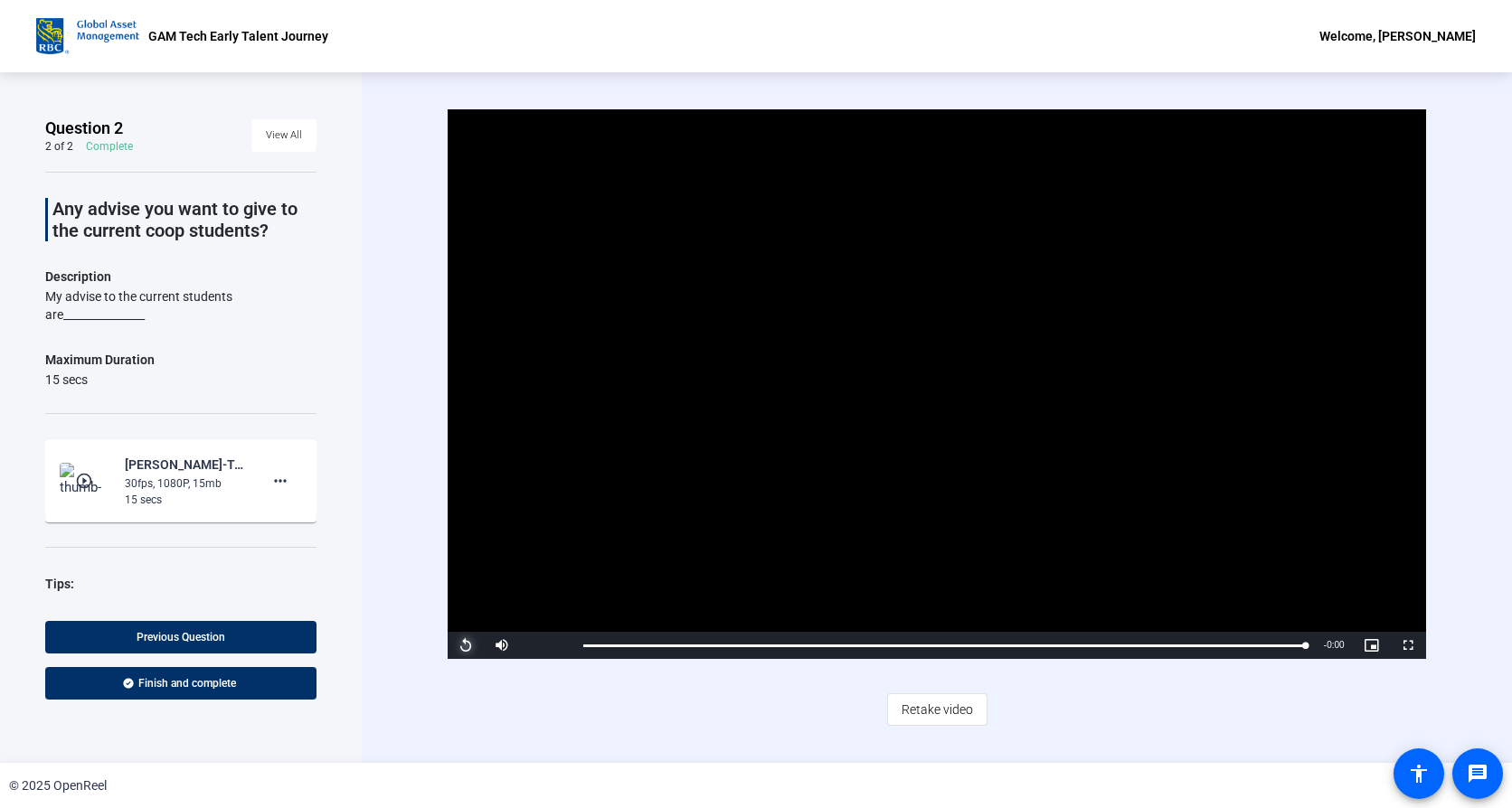
click at [461, 645] on span "Video Player" at bounding box center [465, 645] width 36 height 0
click at [607, 699] on div "Video Player is loading. Play Video Replay Mute Current Time 0:15 / Duration 0:…" at bounding box center [936, 417] width 978 height 617
click at [659, 683] on div "Video Player is loading. Play Video Replay Mute Current Time 0:15 / Duration 0:…" at bounding box center [936, 417] width 978 height 617
click at [467, 645] on span "Video Player" at bounding box center [465, 645] width 36 height 0
click at [570, 712] on div "Video Player is loading. Play Video Replay Mute Current Time 0:15 / Duration 0:…" at bounding box center [936, 417] width 978 height 617
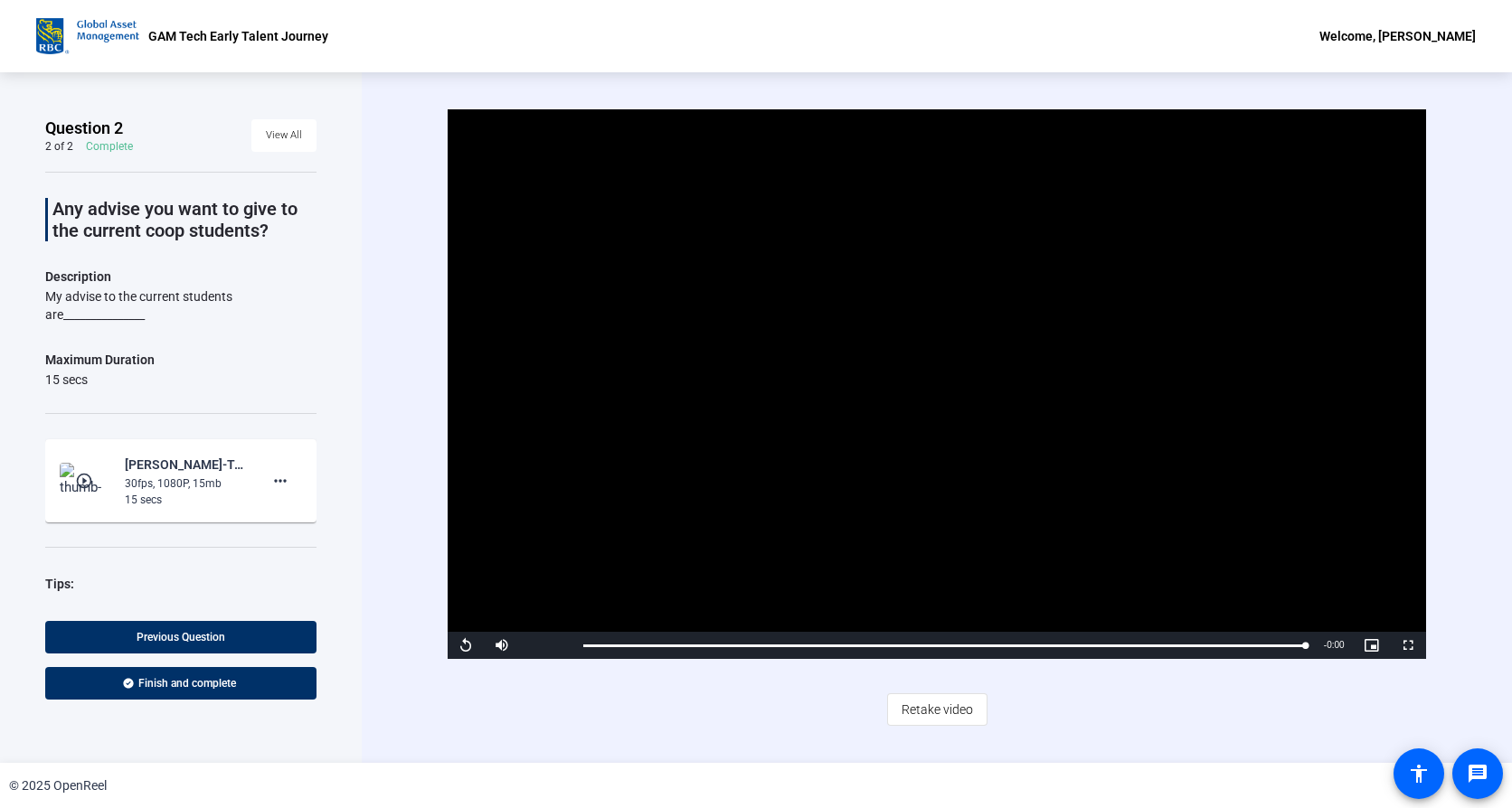
click at [593, 714] on div "Video Player is loading. Play Video Replay Mute 11% Current Time 0:15 / Duratio…" at bounding box center [936, 417] width 978 height 617
click at [466, 645] on span "Video Player" at bounding box center [465, 645] width 36 height 0
click at [697, 709] on div "Video Player is loading. Play Video Replay Mute 11% Current Time 0:15 / Duratio…" at bounding box center [936, 417] width 978 height 617
click at [463, 645] on span "Video Player" at bounding box center [465, 645] width 36 height 0
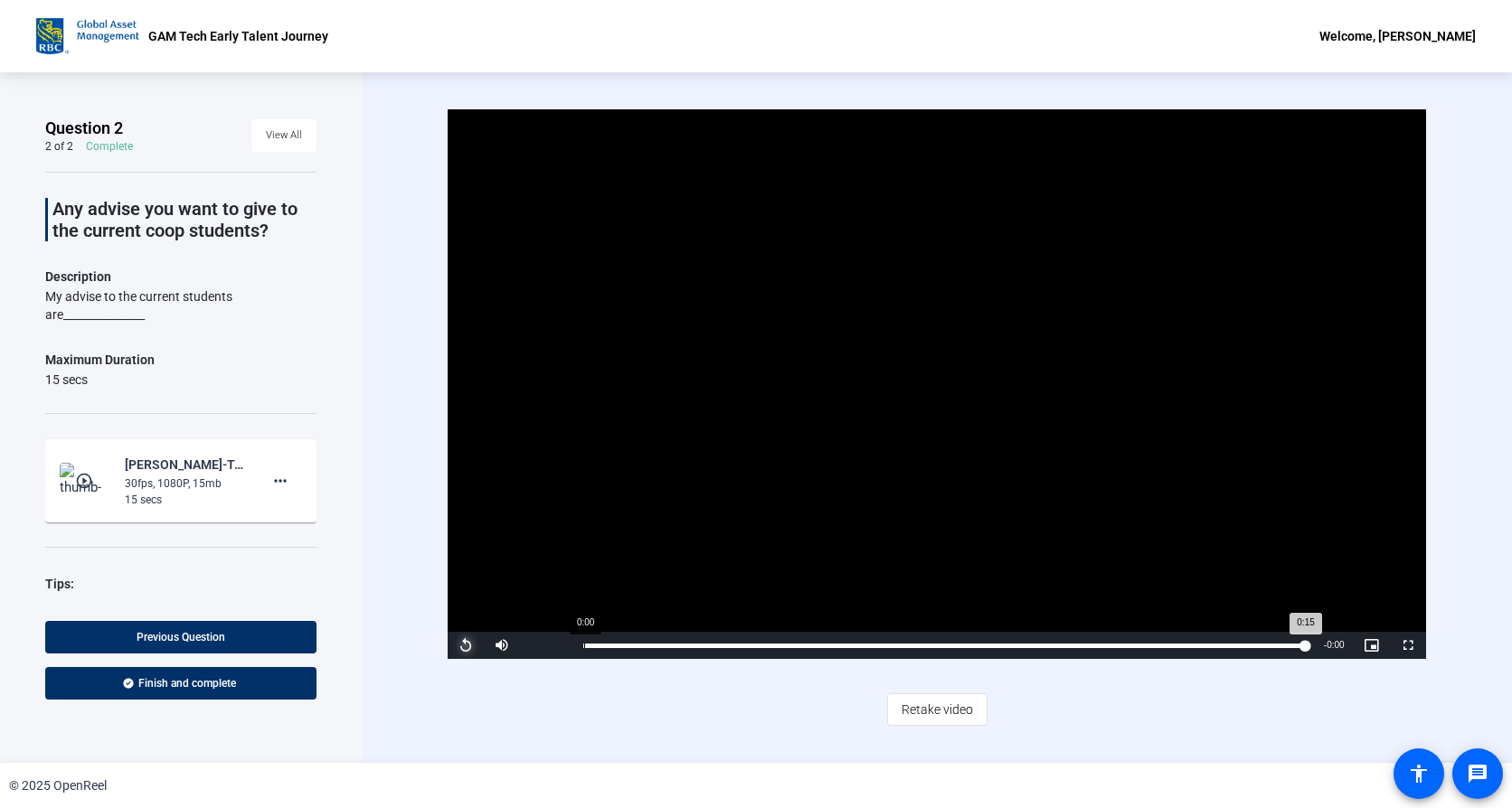
click at [585, 648] on div "Loaded : 100.00% 0:00 0:15" at bounding box center [944, 645] width 740 height 27
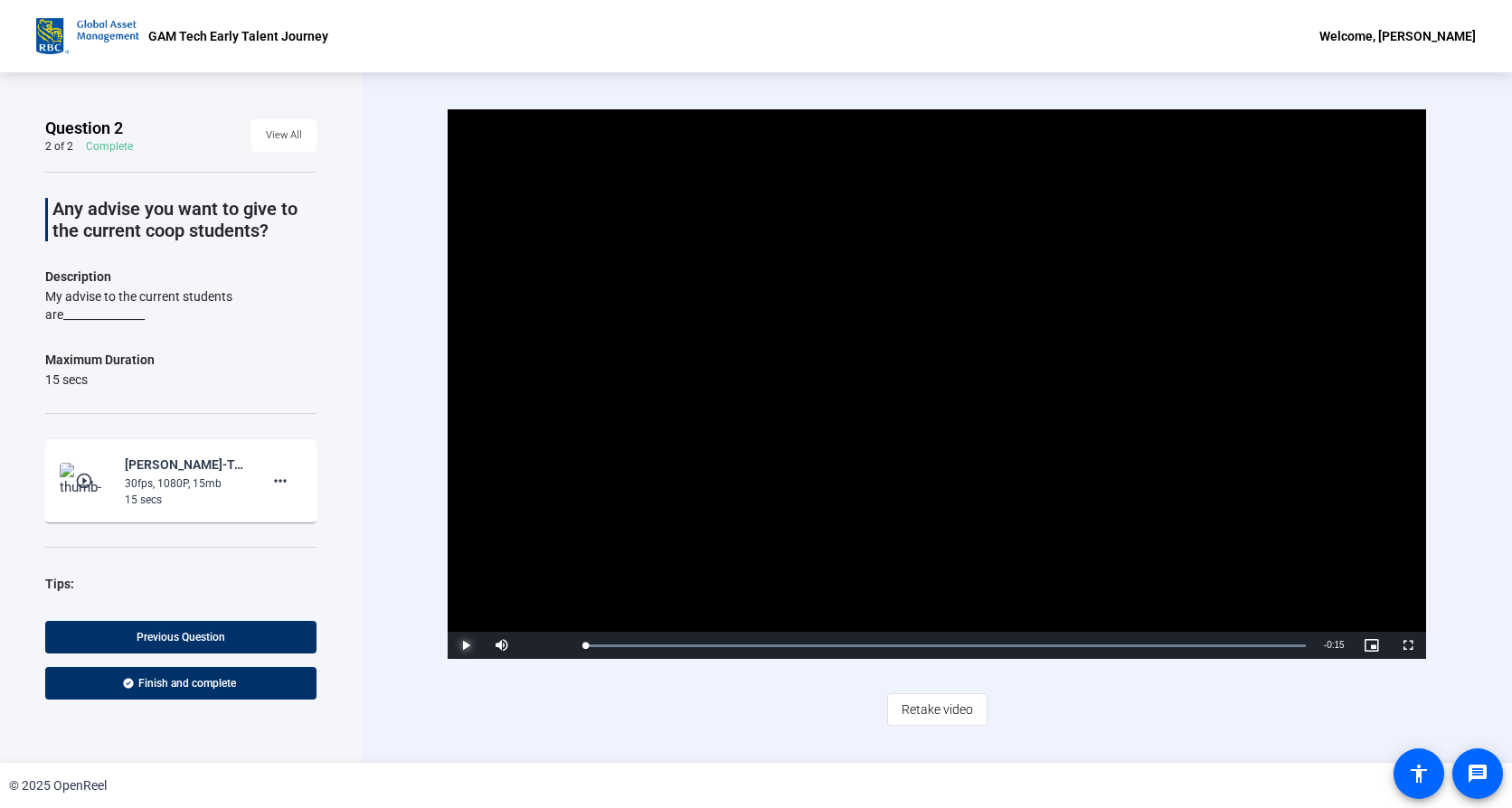
click at [470, 645] on span "Video Player" at bounding box center [465, 645] width 36 height 0
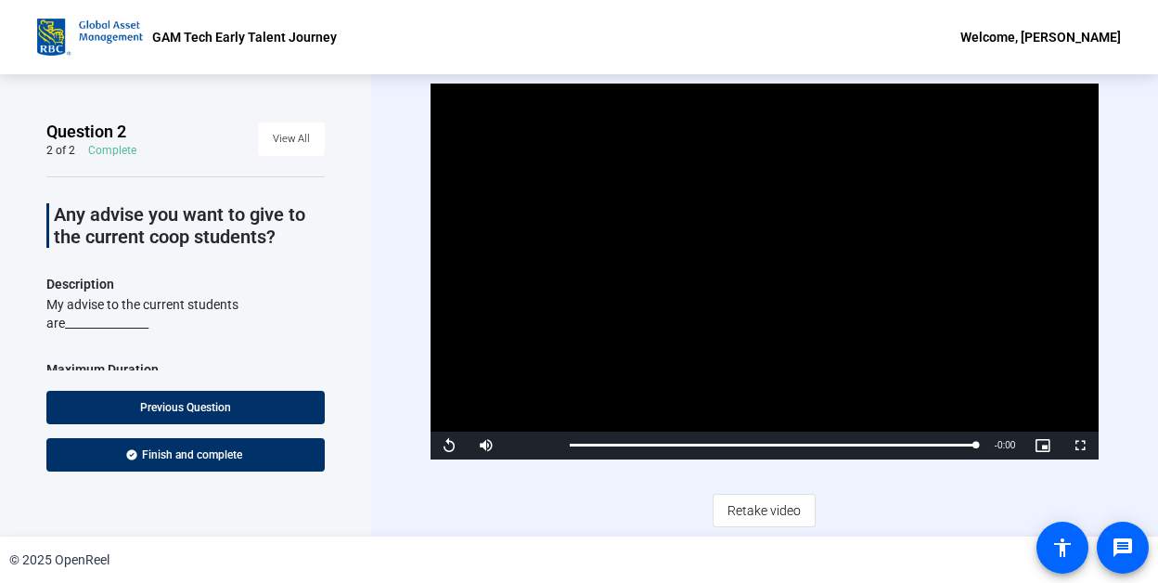
click at [544, 38] on div "GAM Tech Early Talent Journey Welcome, Michelle Cheng" at bounding box center [579, 37] width 1158 height 74
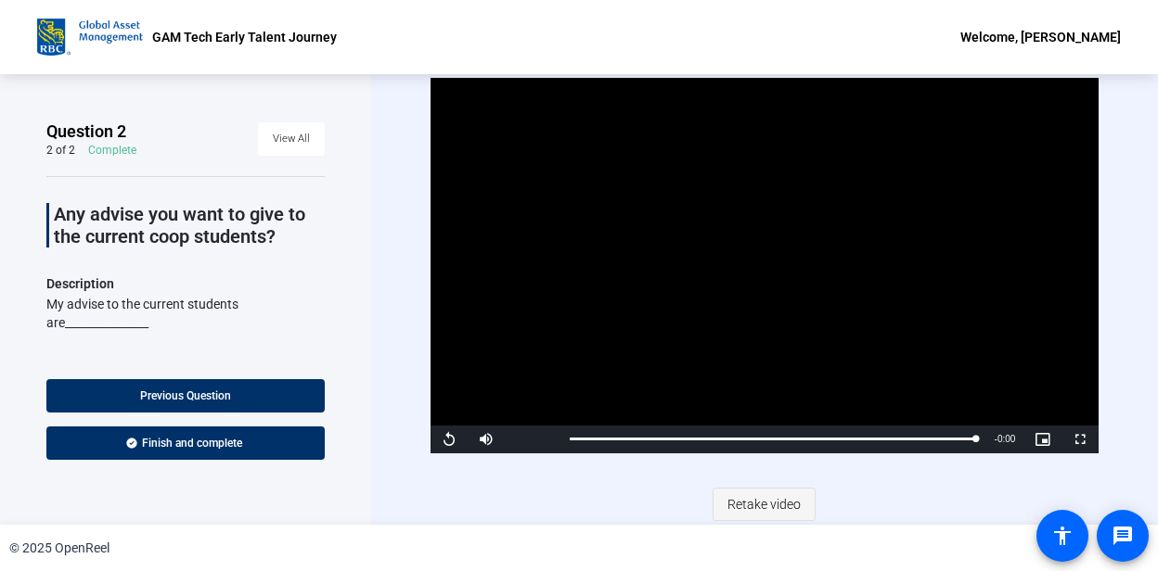
click at [735, 498] on span "Retake video" at bounding box center [763, 504] width 73 height 35
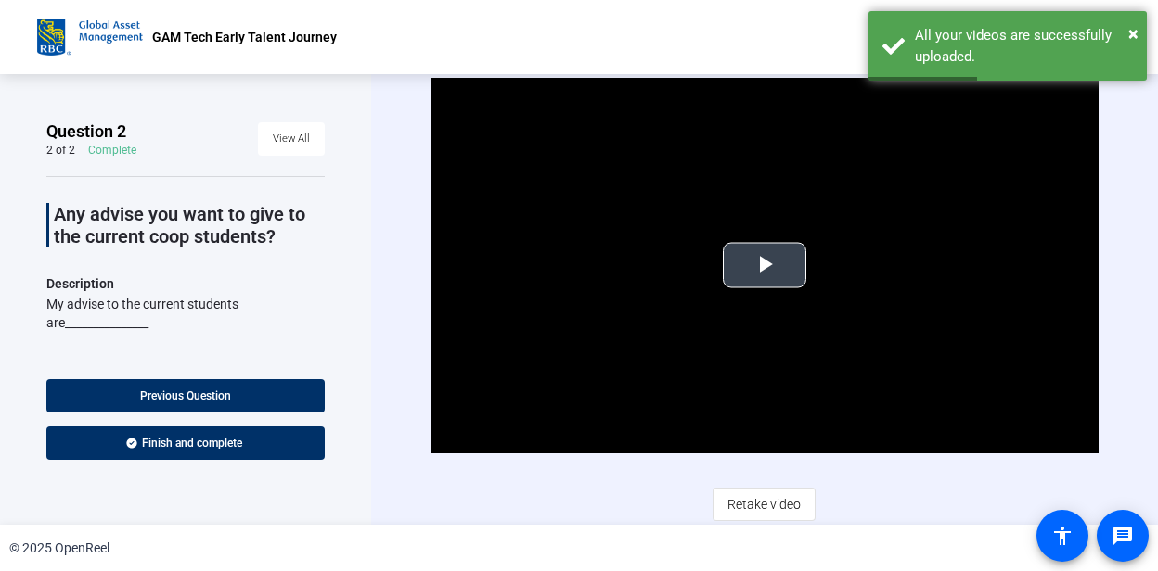
click at [764, 265] on span "Video Player" at bounding box center [764, 265] width 0 height 0
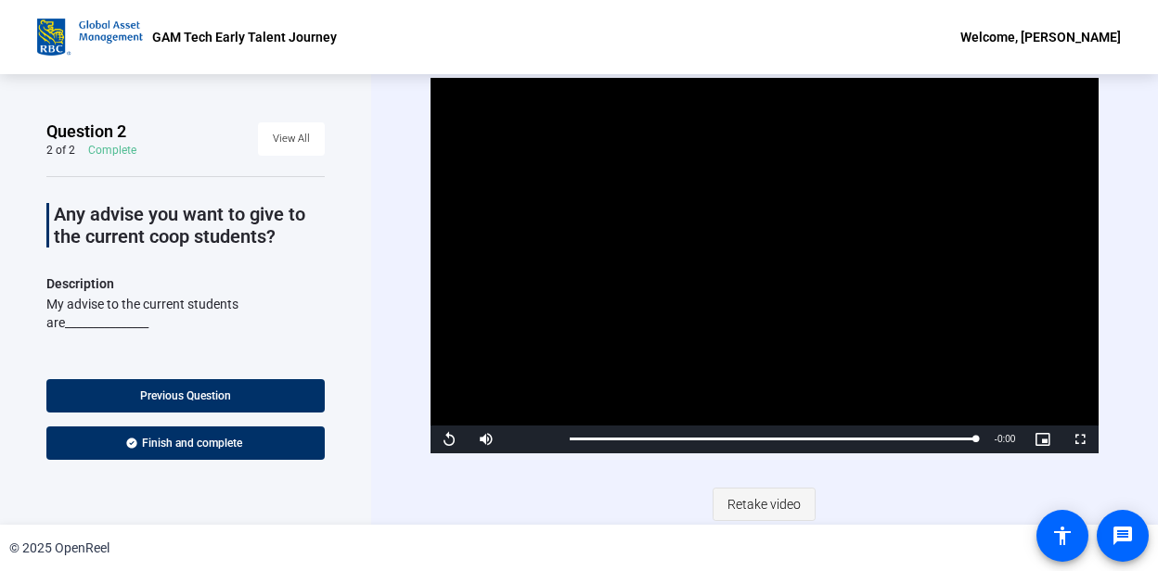
click at [739, 509] on span "Retake video" at bounding box center [763, 504] width 73 height 35
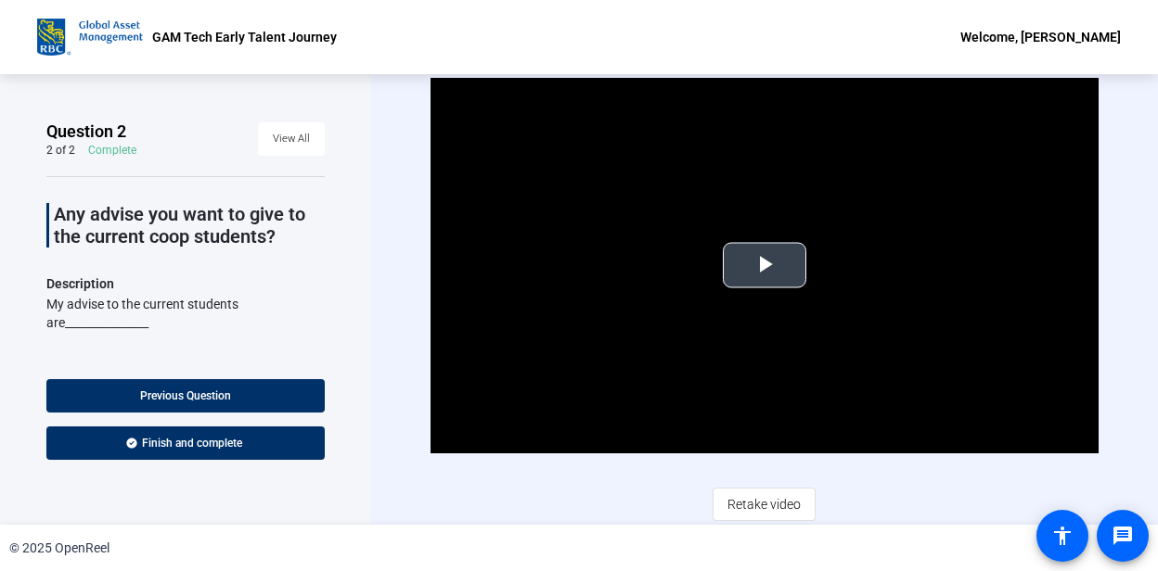
click at [764, 265] on span "Video Player" at bounding box center [764, 265] width 0 height 0
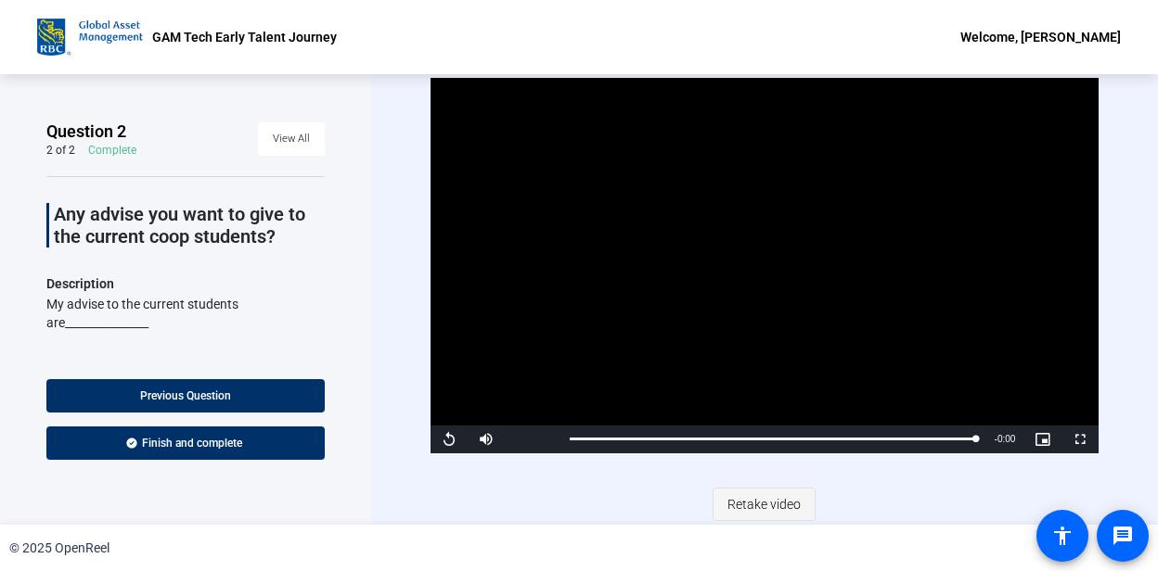
click at [755, 503] on span "Retake video" at bounding box center [763, 504] width 73 height 35
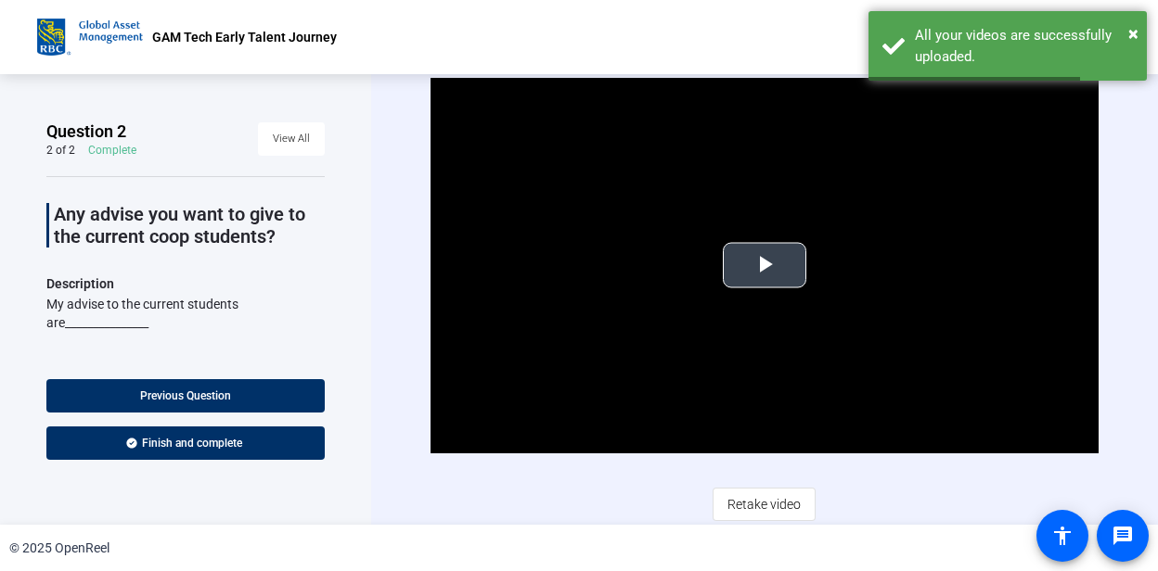
click at [764, 265] on span "Video Player" at bounding box center [764, 265] width 0 height 0
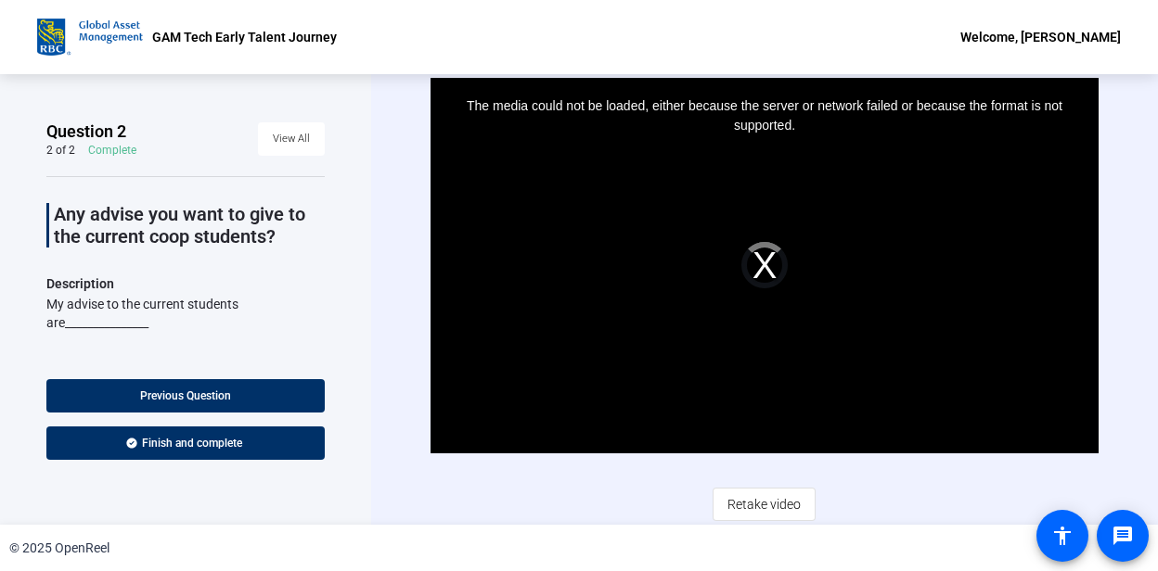
click at [762, 265] on div "The media could not be loaded, either because the server or network failed or b…" at bounding box center [764, 266] width 669 height 376
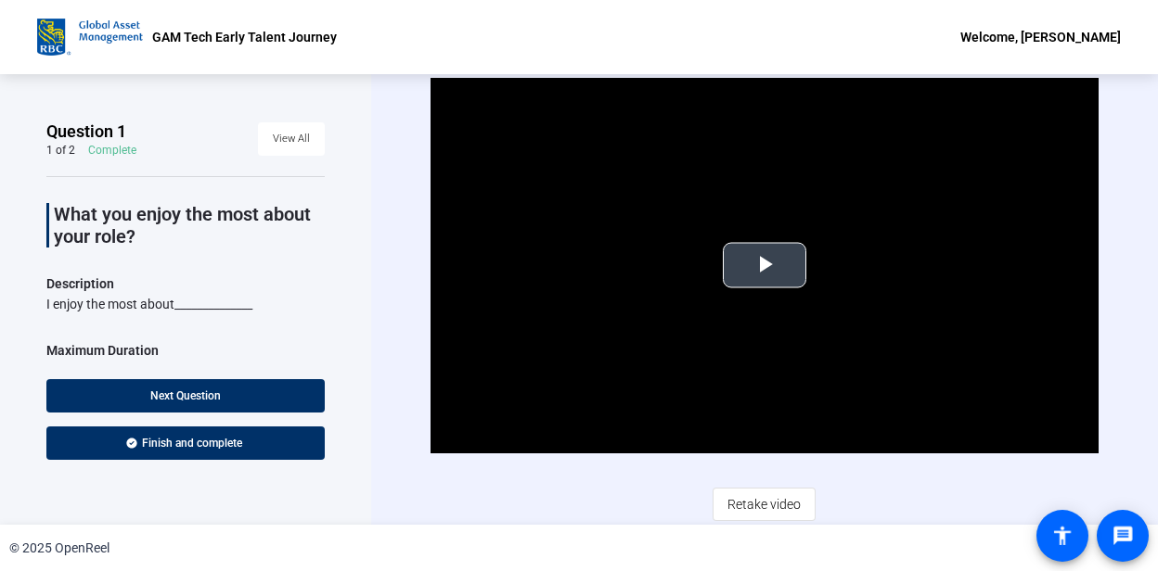
click at [764, 265] on span "Video Player" at bounding box center [764, 265] width 0 height 0
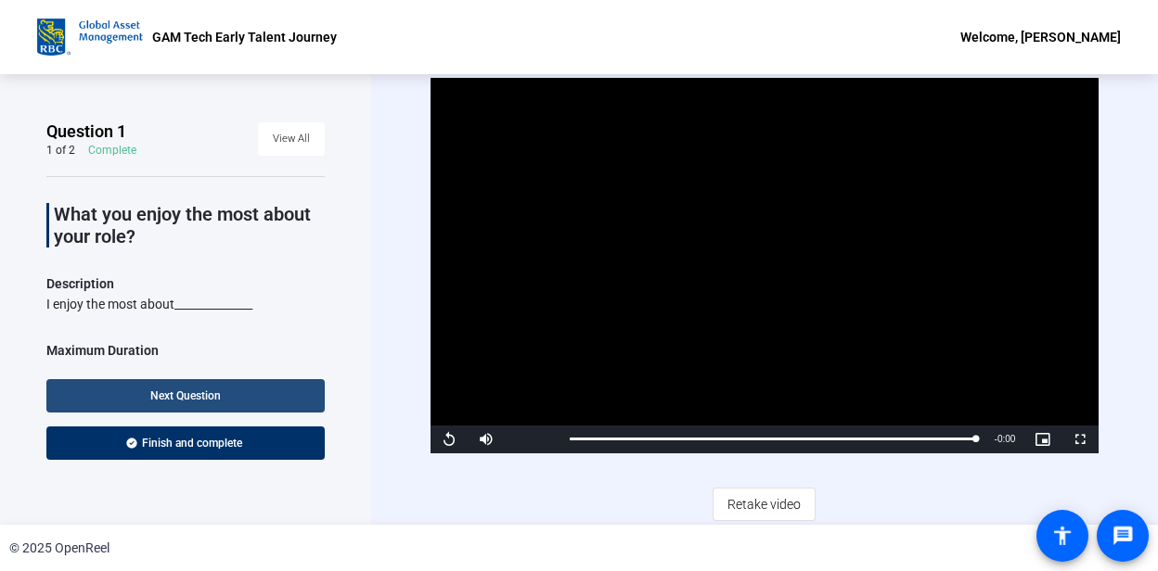
click at [161, 385] on span at bounding box center [185, 396] width 278 height 45
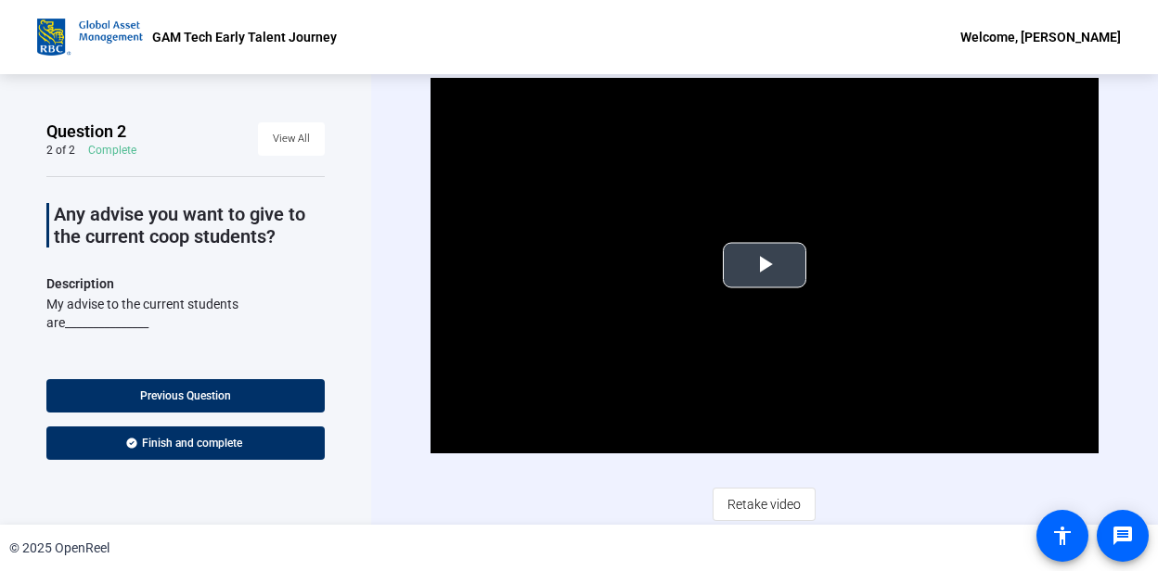
click at [764, 265] on span "Video Player" at bounding box center [764, 265] width 0 height 0
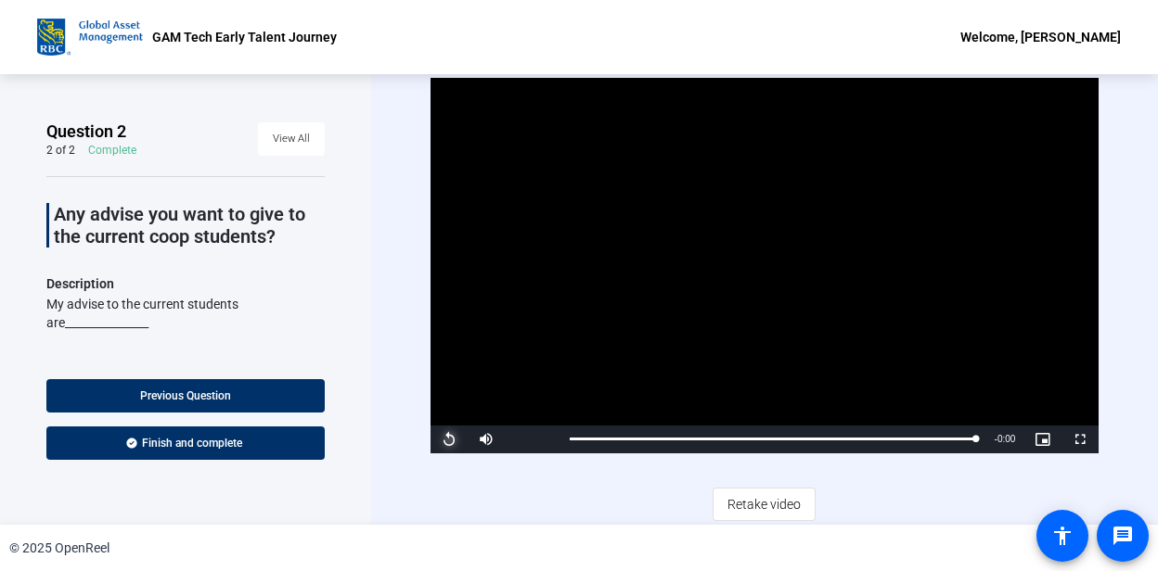
click at [444, 440] on span "Video Player" at bounding box center [448, 440] width 37 height 0
click at [448, 440] on span "Video Player" at bounding box center [448, 440] width 37 height 0
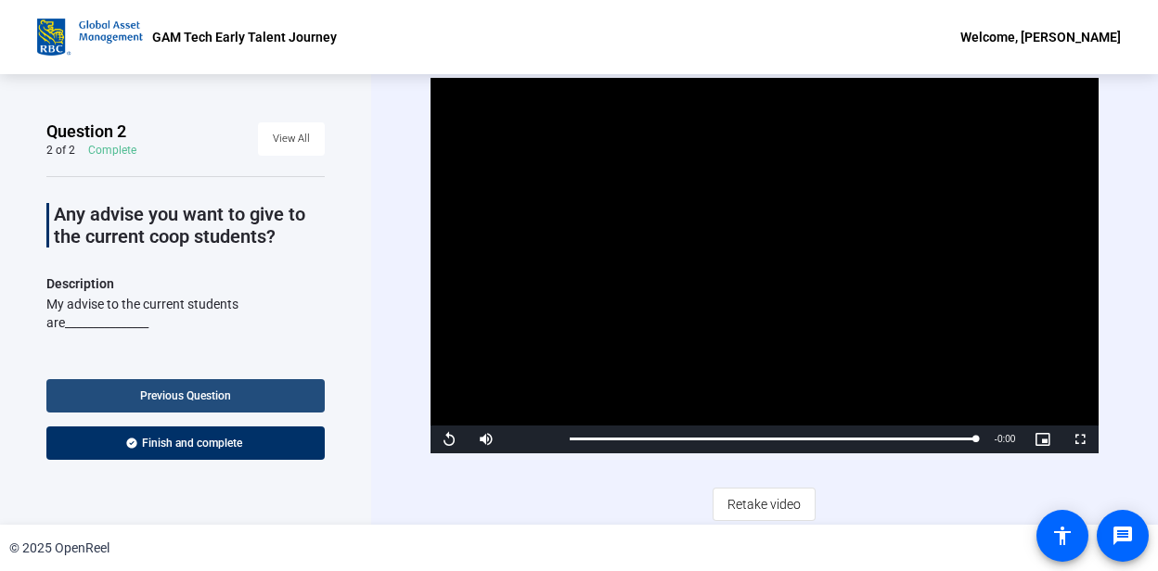
click at [178, 394] on span "Previous Question" at bounding box center [185, 396] width 91 height 13
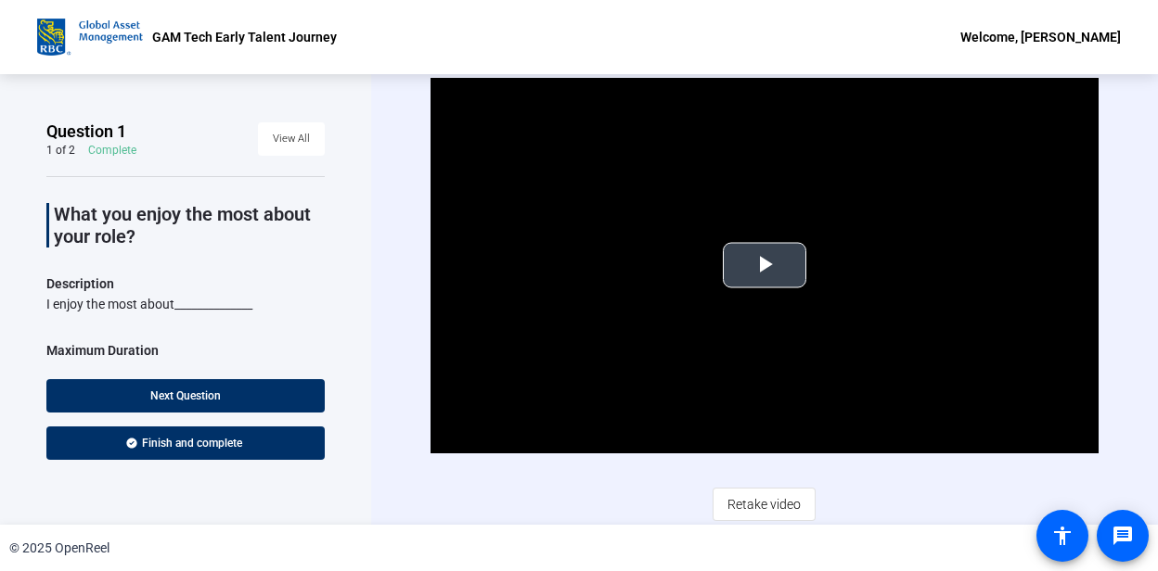
click at [764, 265] on span "Video Player" at bounding box center [764, 265] width 0 height 0
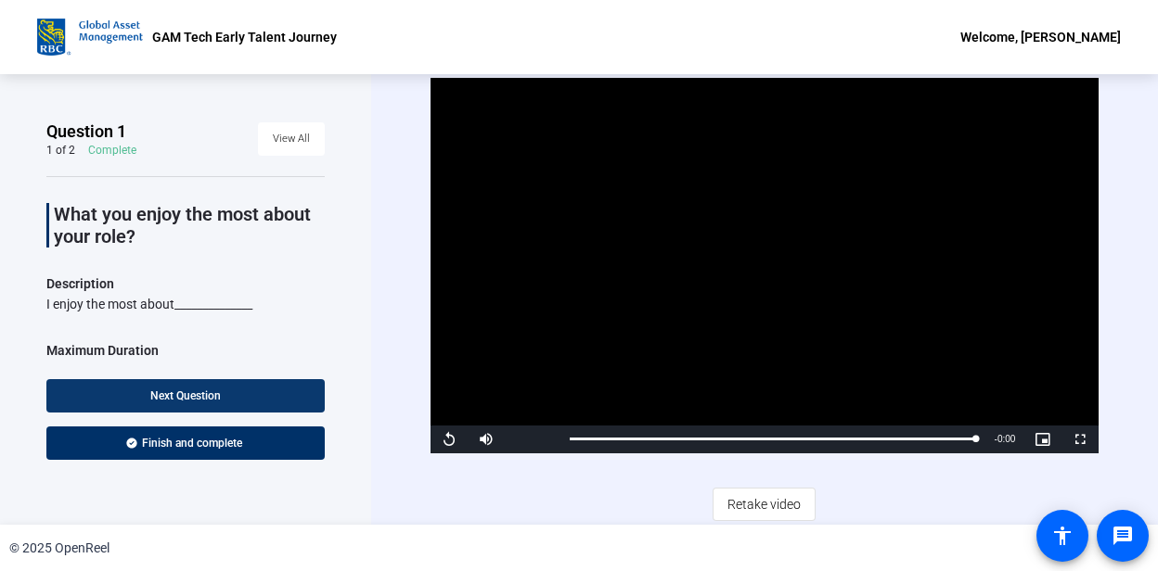
click at [217, 392] on span "Next Question" at bounding box center [185, 396] width 71 height 13
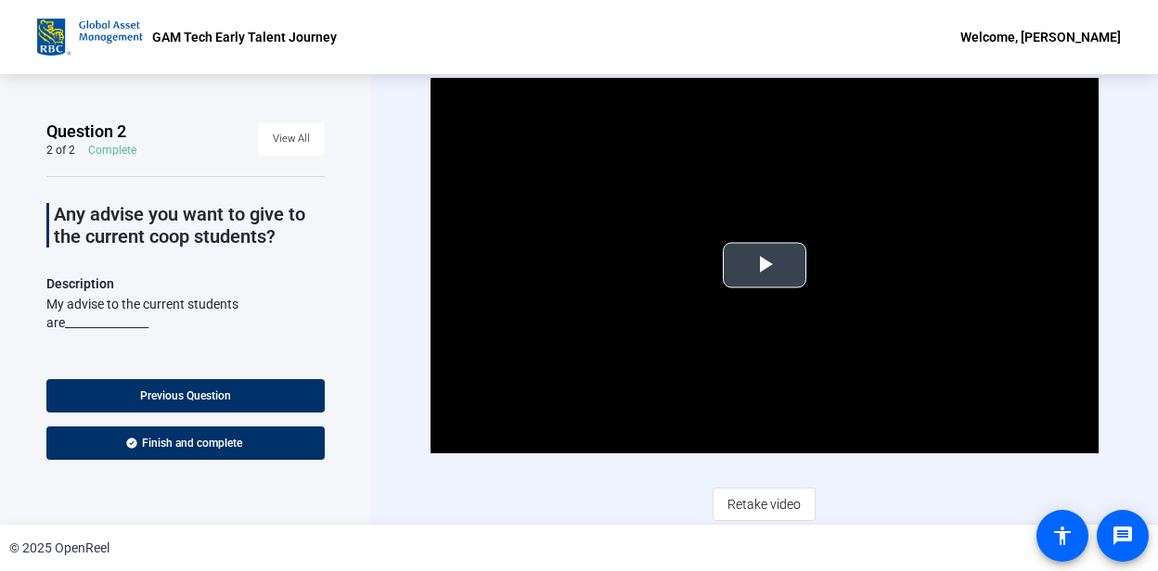
click at [764, 265] on span "Video Player" at bounding box center [764, 265] width 0 height 0
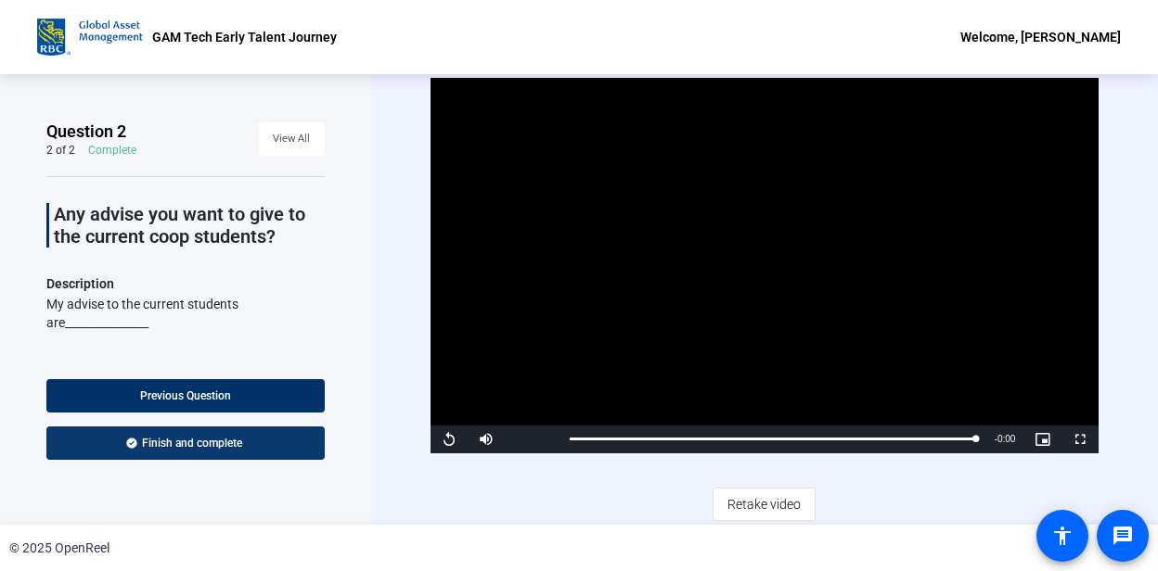
click at [192, 443] on span "Finish and complete" at bounding box center [192, 443] width 100 height 15
